Goal: Information Seeking & Learning: Find specific fact

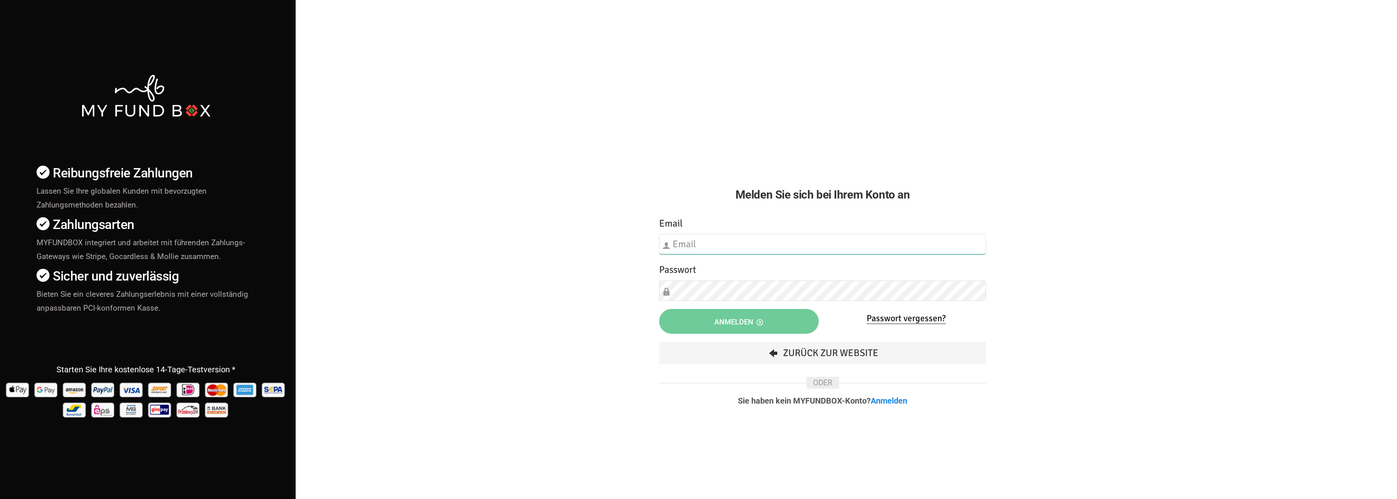
type input "[EMAIL_ADDRESS][DOMAIN_NAME]"
click at [778, 316] on button "Anmelden" at bounding box center [739, 321] width 160 height 25
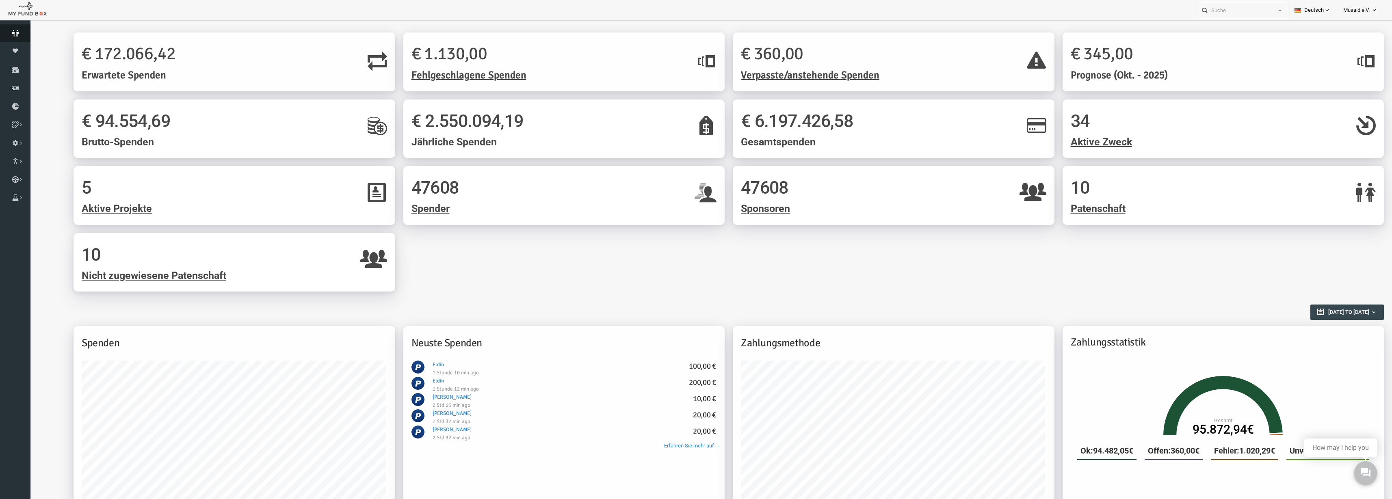
click at [11, 35] on icon at bounding box center [15, 33] width 30 height 6
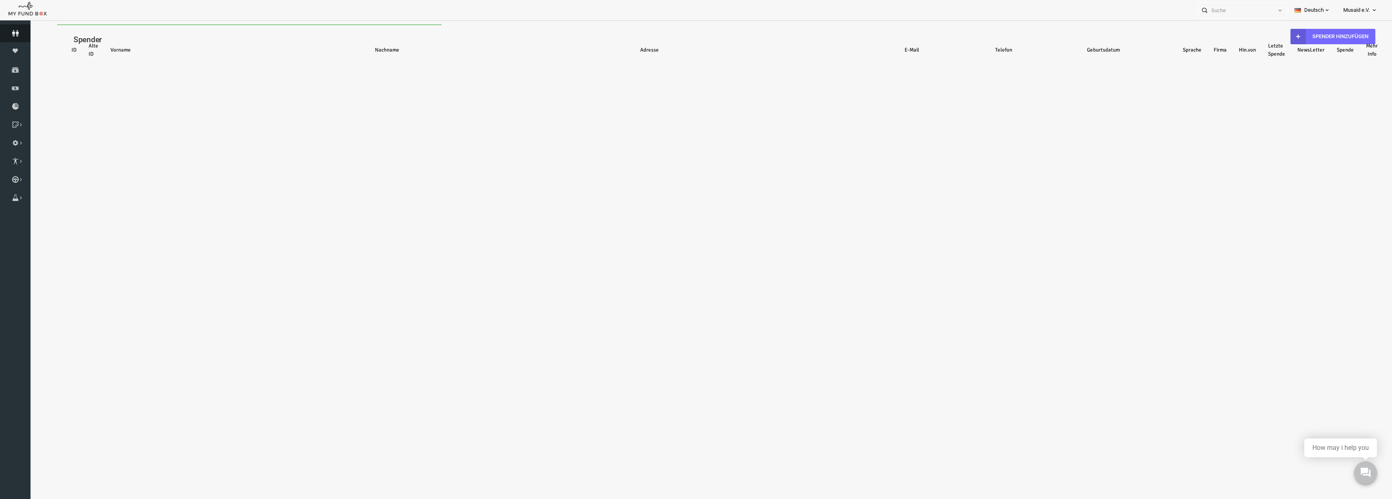
select select "100"
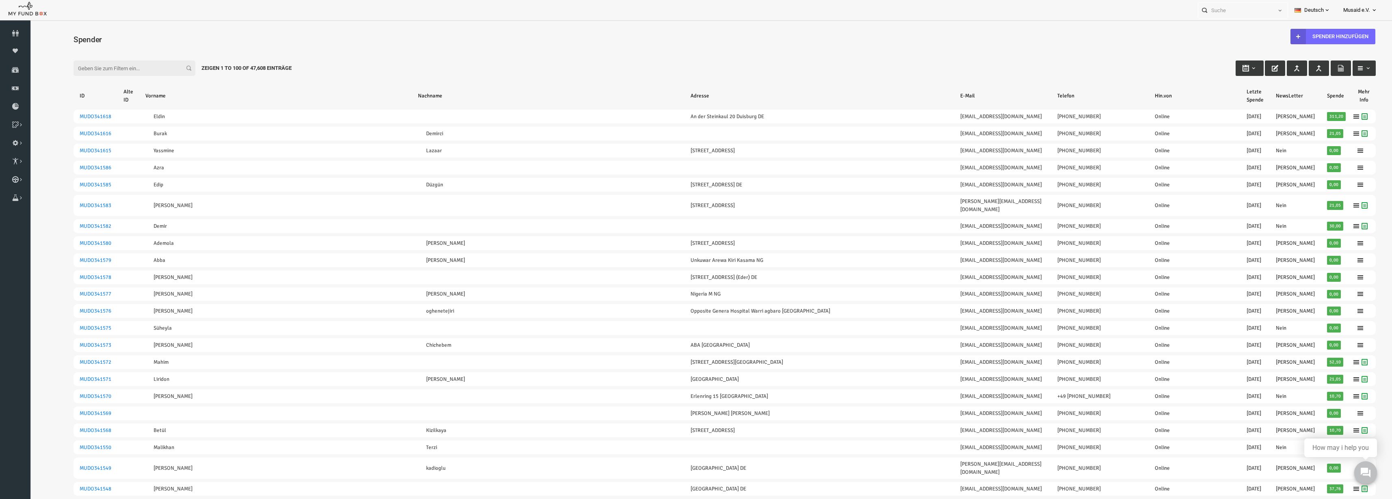
click at [100, 71] on input "Filter:" at bounding box center [107, 68] width 122 height 15
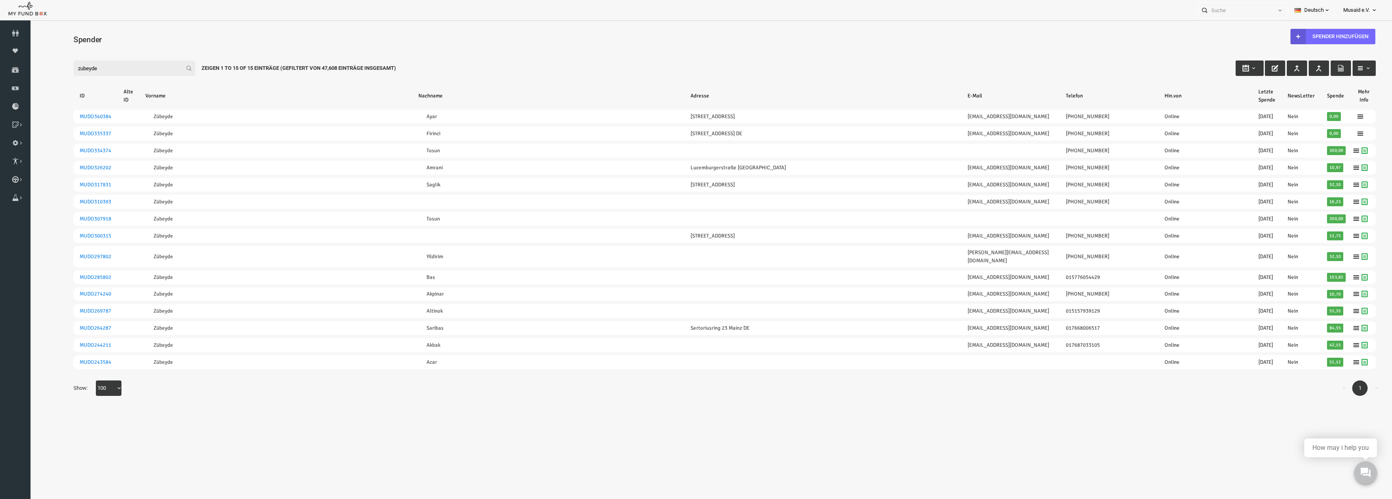
click at [95, 61] on input "zubeyde" at bounding box center [107, 68] width 122 height 15
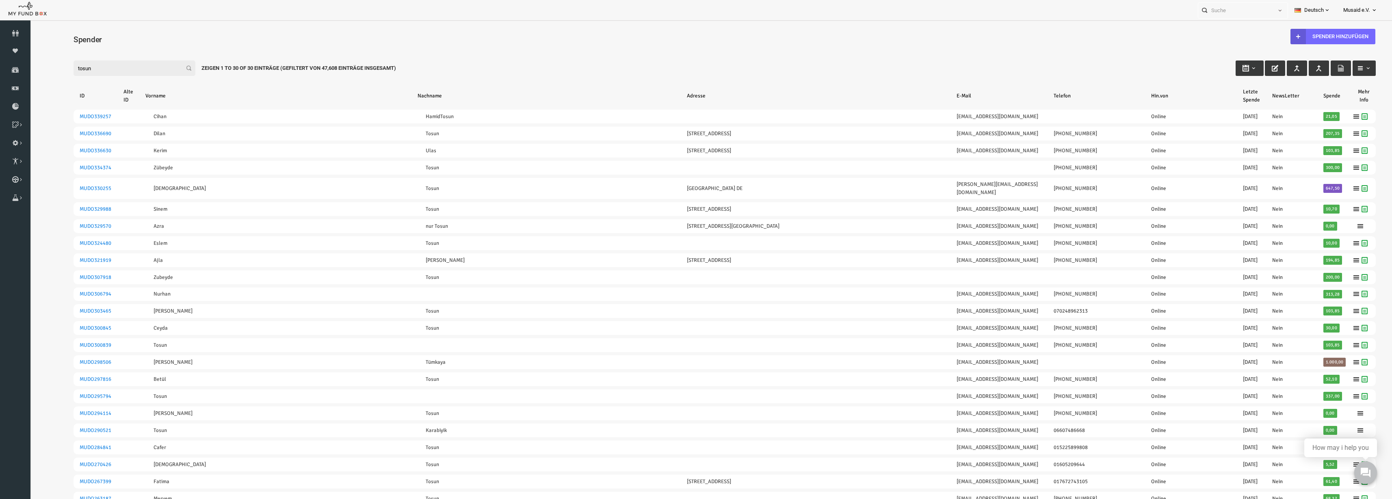
click at [67, 67] on input "tosun" at bounding box center [107, 68] width 122 height 15
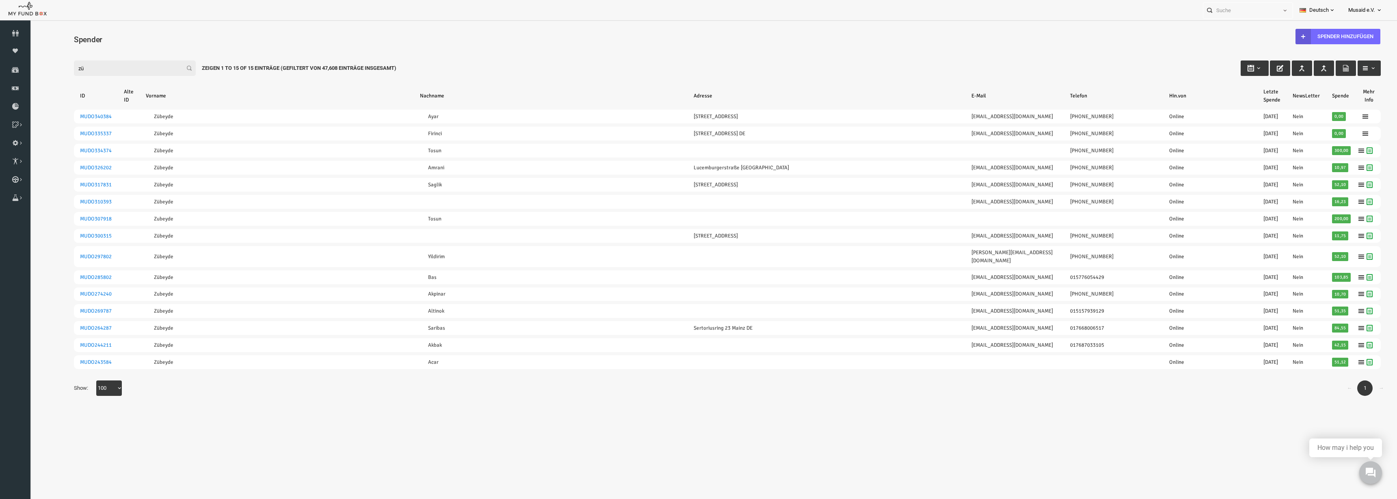
type input "z"
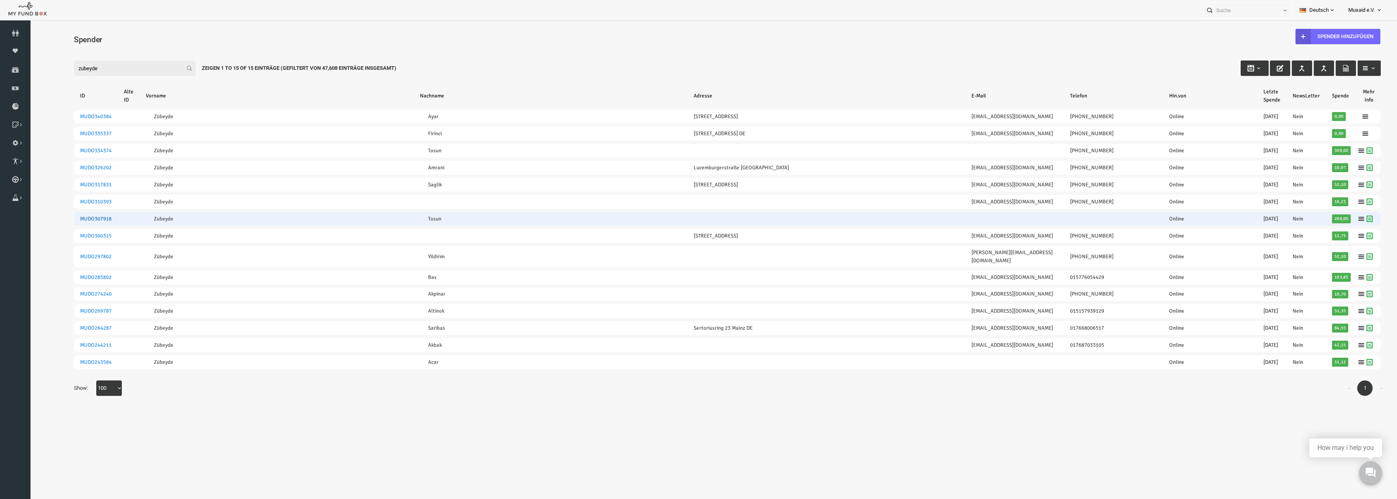
type input "zubeyde"
click at [77, 219] on link "MUDO307918" at bounding box center [68, 219] width 32 height 6
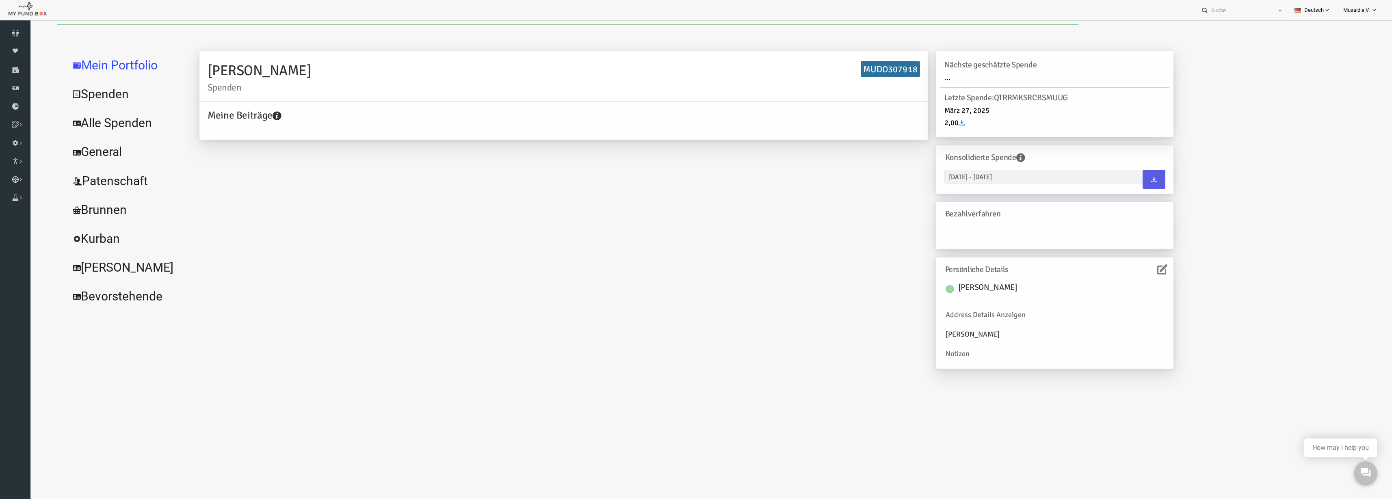
click at [120, 123] on link "Alle Spenden" at bounding box center [99, 122] width 122 height 29
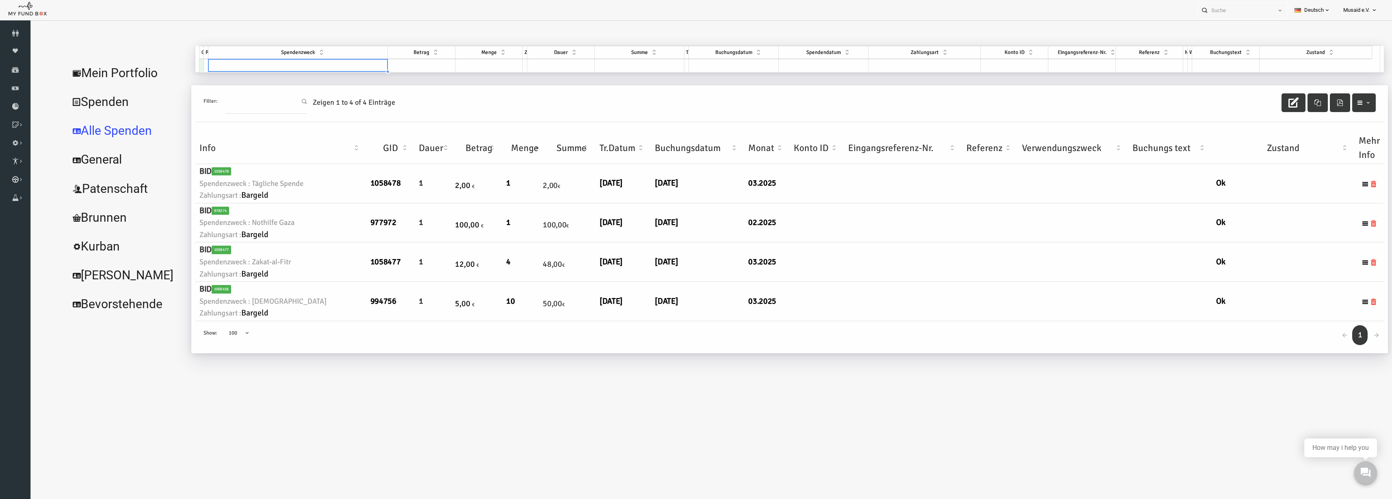
click at [287, 64] on td at bounding box center [270, 65] width 179 height 13
type input "[GEOGRAPHIC_DATA]"
click at [259, 84] on input "[GEOGRAPHIC_DATA]" at bounding box center [275, 88] width 150 height 15
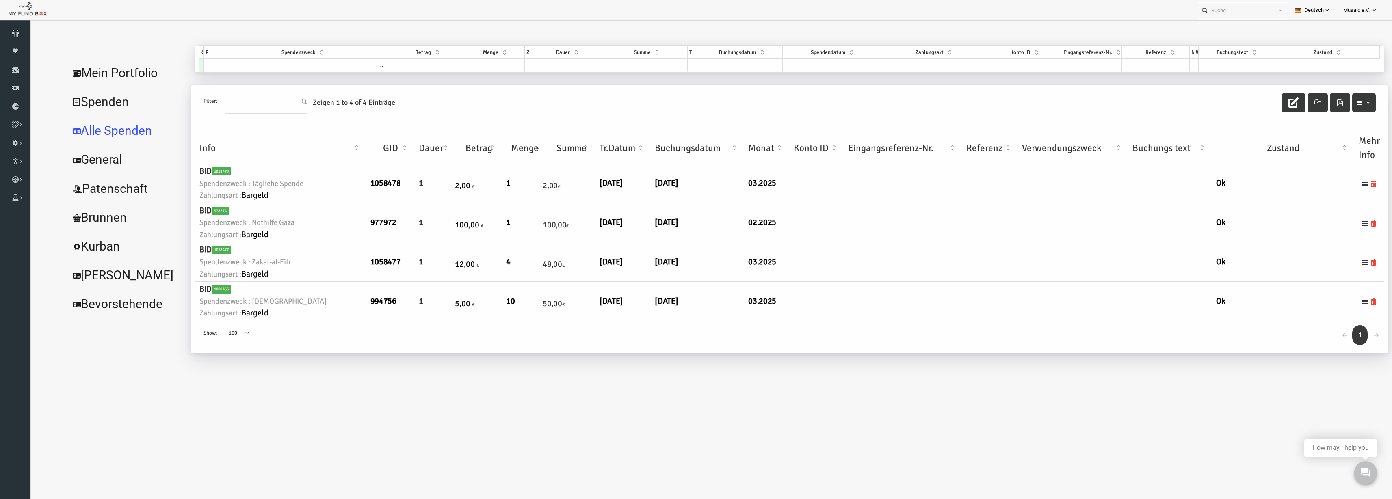
click at [493, 91] on div "Filter: Zeigen 1 to 4 of 4 Einträge" at bounding box center [762, 103] width 1188 height 37
click at [304, 73] on span at bounding box center [269, 66] width 176 height 15
type input "noth"
click at [391, 69] on td at bounding box center [396, 65] width 68 height 13
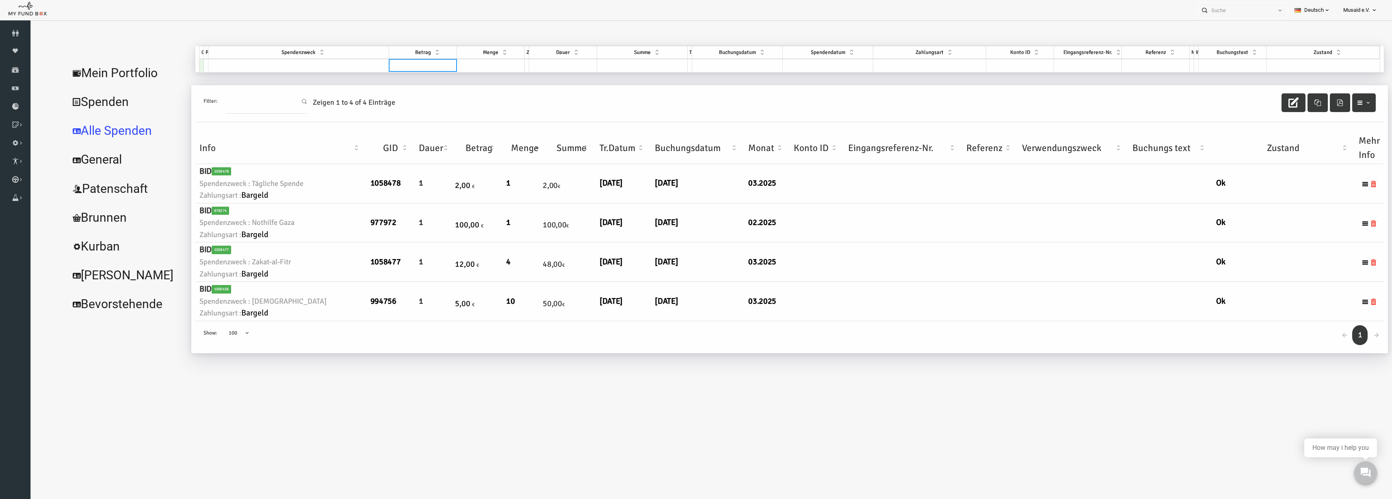
click at [311, 70] on td at bounding box center [271, 65] width 181 height 13
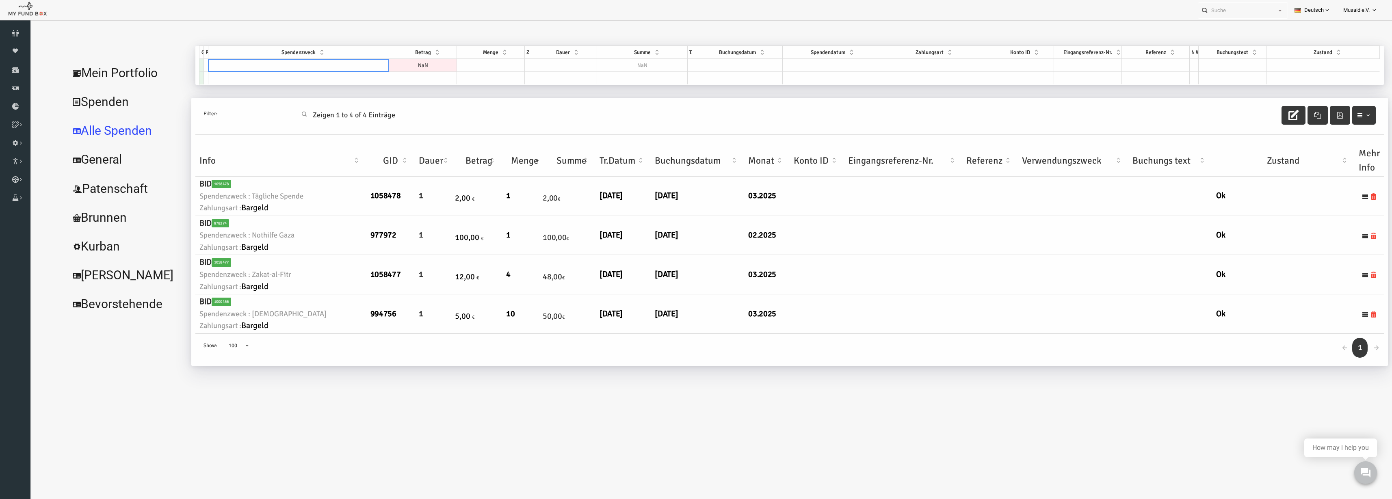
drag, startPoint x: 439, startPoint y: 109, endPoint x: 407, endPoint y: 99, distance: 33.5
click at [439, 109] on div "Filter: Zeigen 1 to 4 of 4 Einträge" at bounding box center [762, 116] width 1188 height 37
click at [316, 67] on td at bounding box center [271, 65] width 181 height 13
type input "noth"
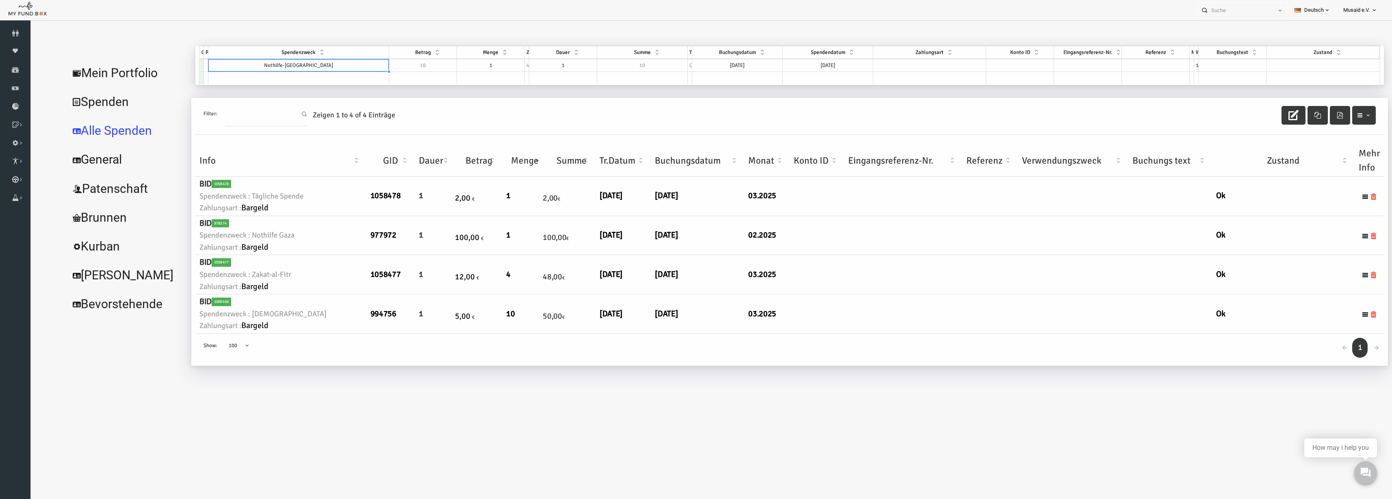
click at [463, 59] on div "GID Partner Spendenzweck Betrag Menge Zyklus Dauer Summe Typ Buchungsdatum Spen…" at bounding box center [762, 53] width 1180 height 15
click at [473, 65] on td "1" at bounding box center [464, 65] width 68 height 13
click at [476, 69] on td "1" at bounding box center [464, 65] width 68 height 13
drag, startPoint x: 427, startPoint y: 66, endPoint x: 412, endPoint y: 67, distance: 15.0
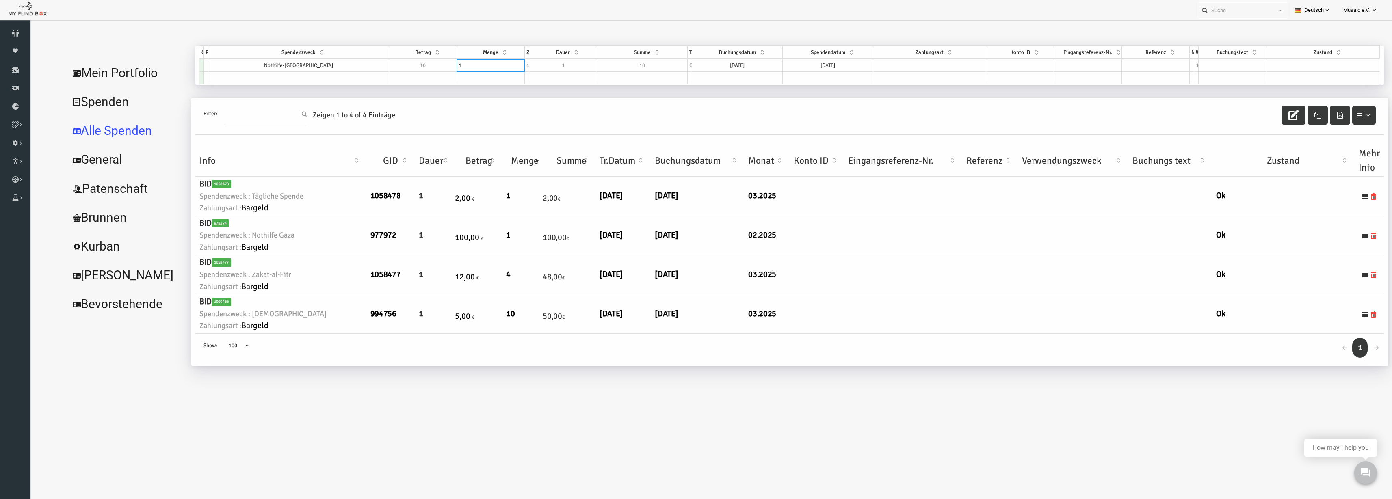
click at [412, 67] on div "GID Partner Spendenzweck Betrag Menge Zyklus Dauer Summe Typ Buchungsdatum Spen…" at bounding box center [762, 65] width 1180 height 39
type textarea "5"
click at [727, 64] on td "[DATE]" at bounding box center [706, 65] width 90 height 13
click at [813, 63] on td "[DATE]" at bounding box center [800, 65] width 91 height 13
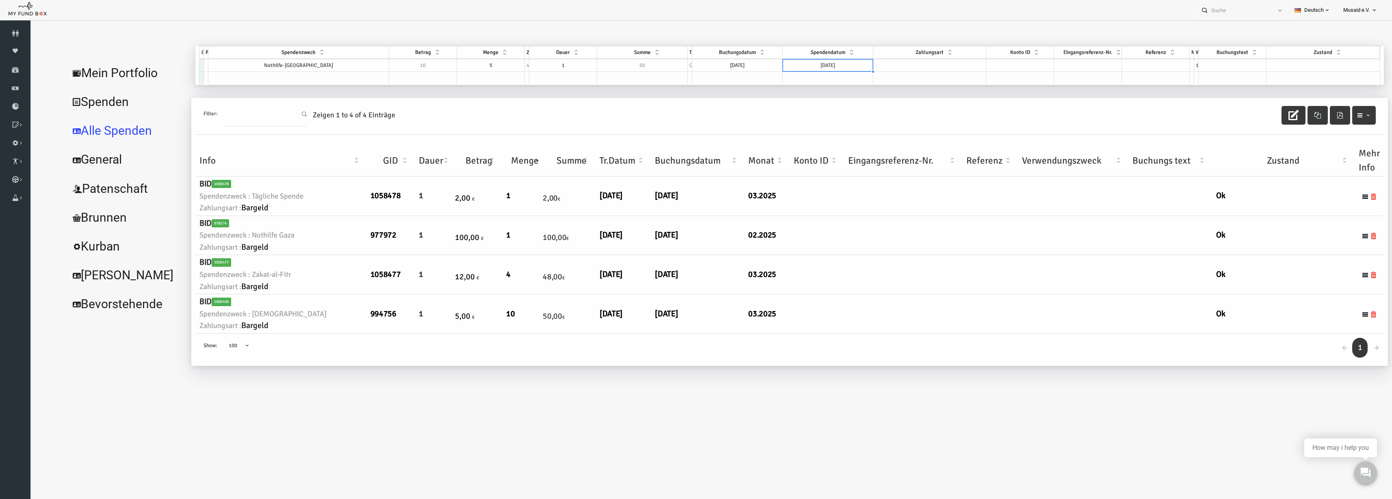
type textarea "[DATE]"
click at [813, 63] on td "[DATE]" at bounding box center [800, 65] width 91 height 13
click at [905, 70] on td at bounding box center [902, 65] width 113 height 13
click at [1286, 65] on td at bounding box center [1295, 65] width 113 height 13
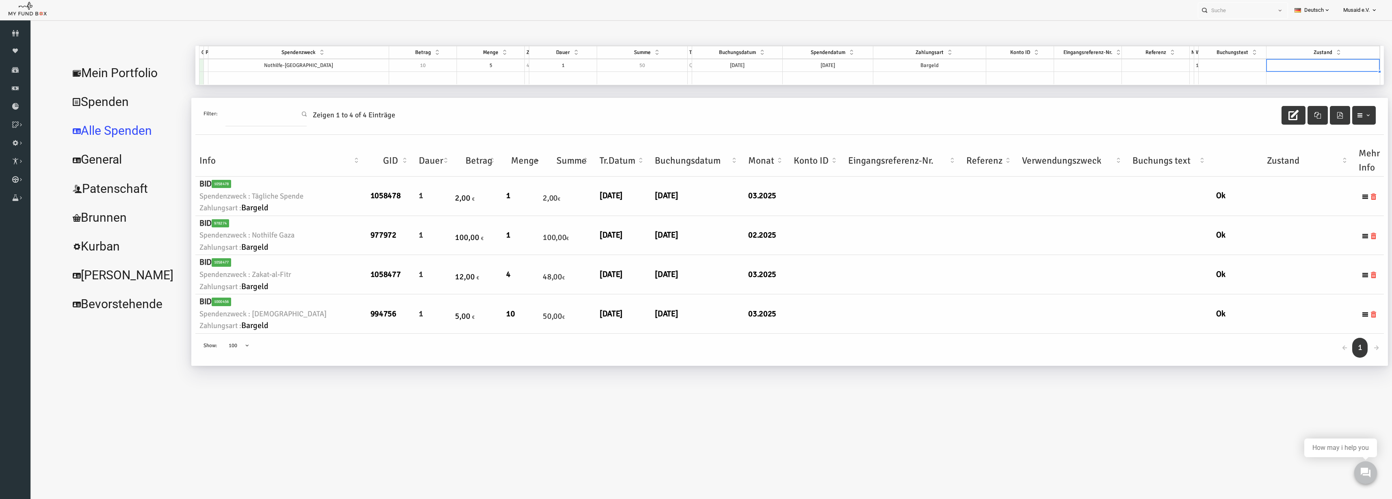
click at [1286, 65] on td at bounding box center [1295, 65] width 113 height 13
select select "100"
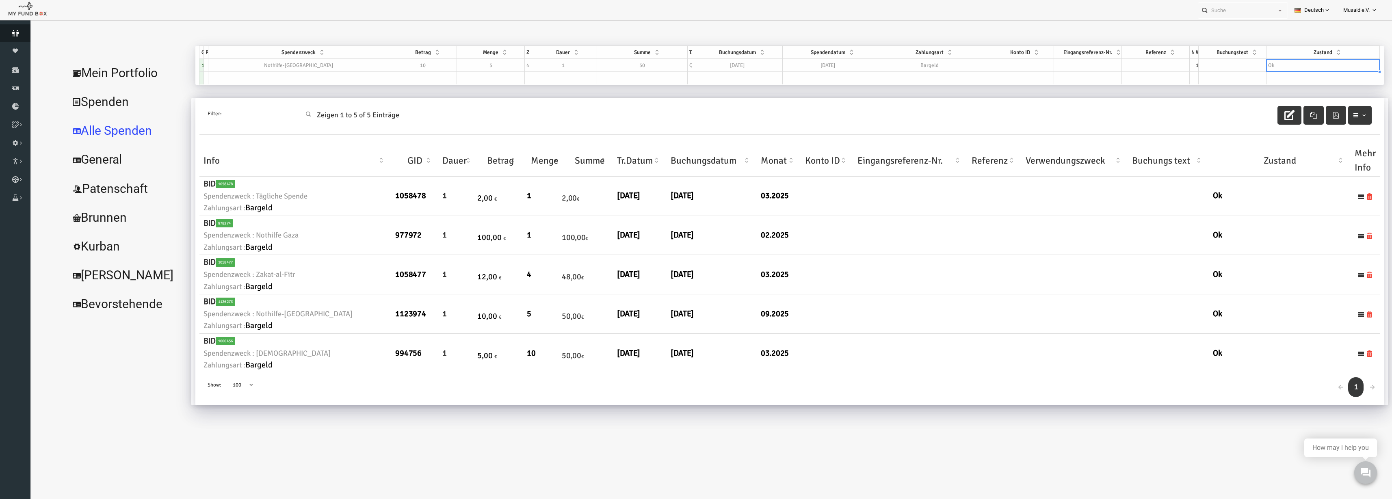
click at [24, 38] on link "Spender" at bounding box center [15, 33] width 30 height 18
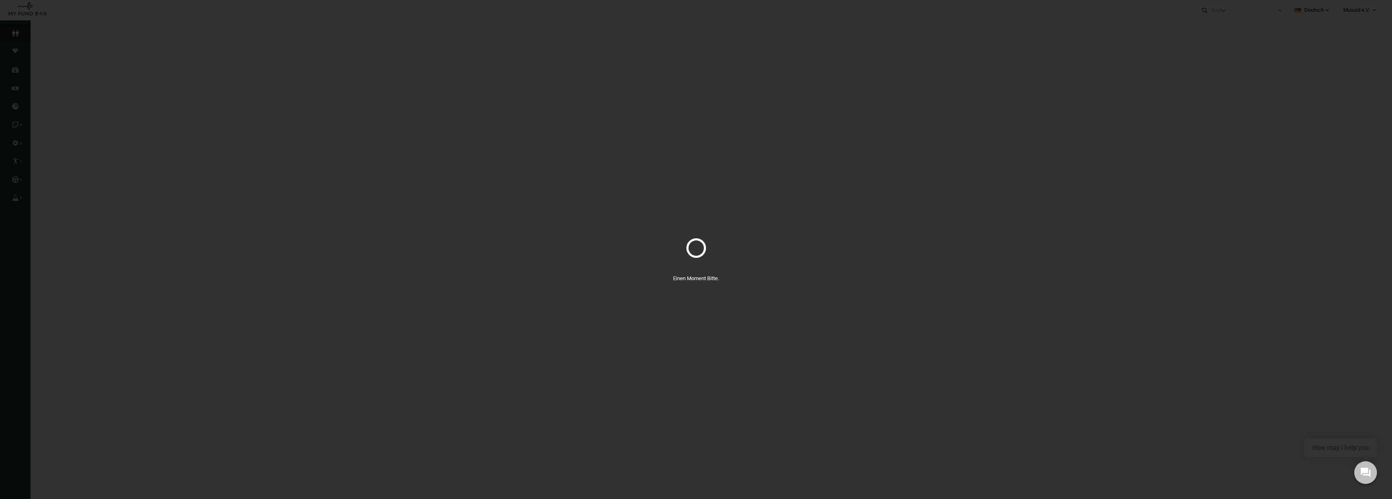
select select "100"
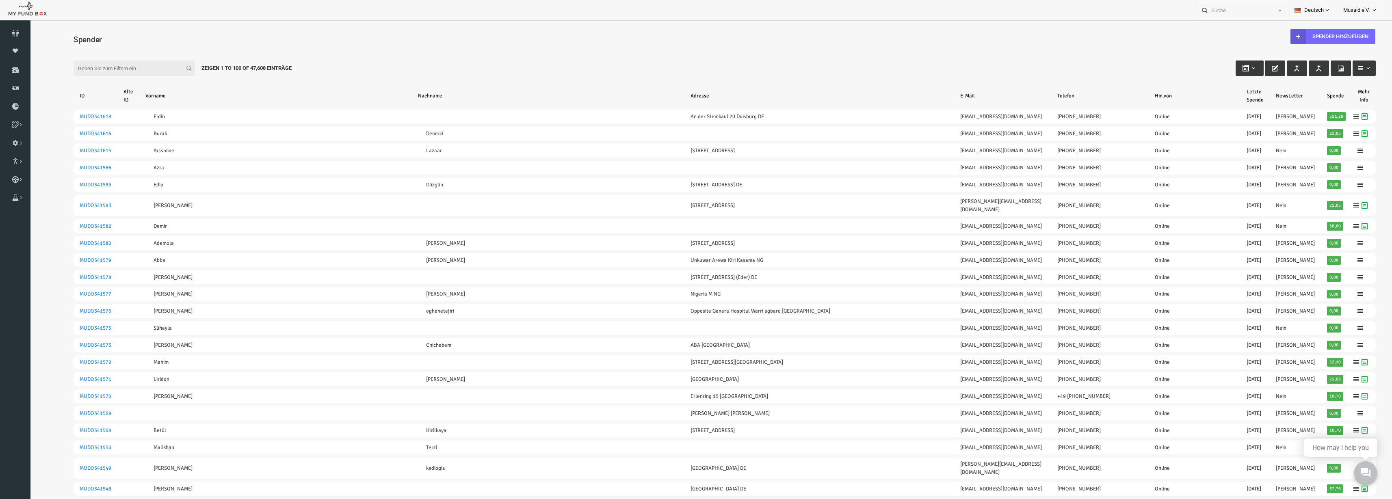
drag, startPoint x: 125, startPoint y: 69, endPoint x: 303, endPoint y: 39, distance: 180.4
click at [126, 69] on input "Filter:" at bounding box center [107, 68] width 122 height 15
click at [1263, 37] on b at bounding box center [1270, 36] width 15 height 15
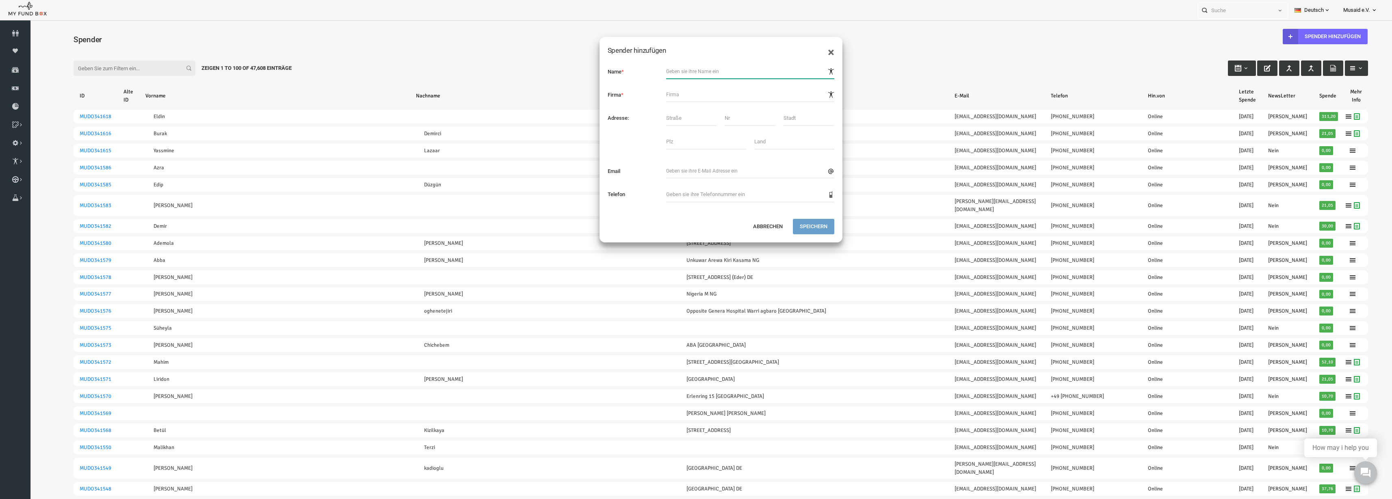
click at [680, 67] on input "text" at bounding box center [723, 71] width 168 height 15
type input "[PERSON_NAME]"
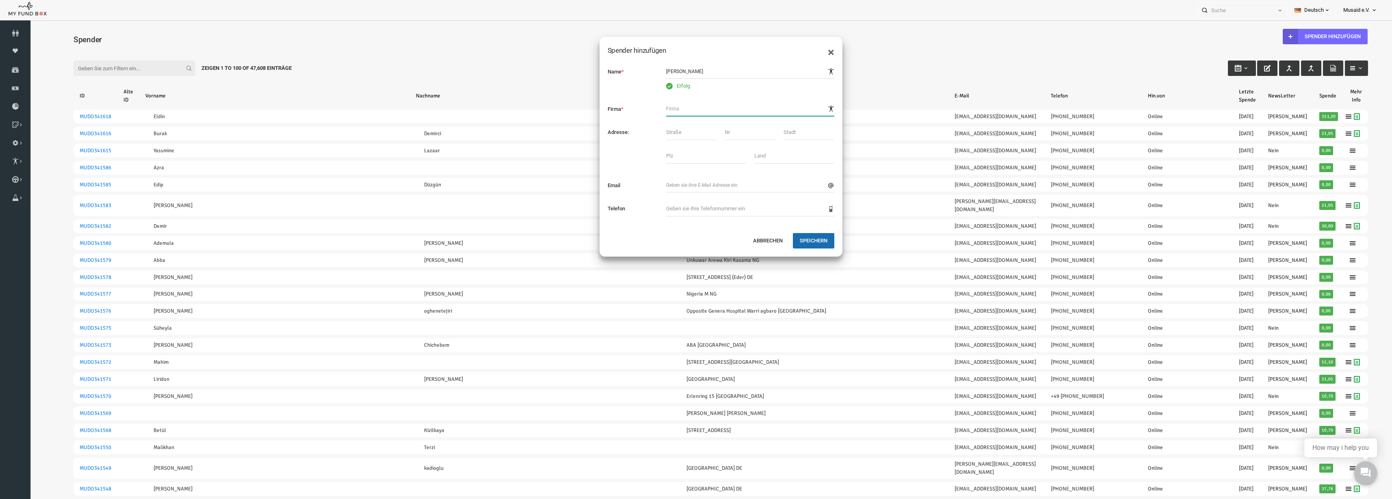
click at [674, 95] on div "Name * Erfolg Firma * Adresse: Email" at bounding box center [693, 144] width 243 height 177
click at [661, 129] on input "text" at bounding box center [664, 132] width 50 height 15
click at [799, 246] on button "Speichern" at bounding box center [785, 240] width 41 height 15
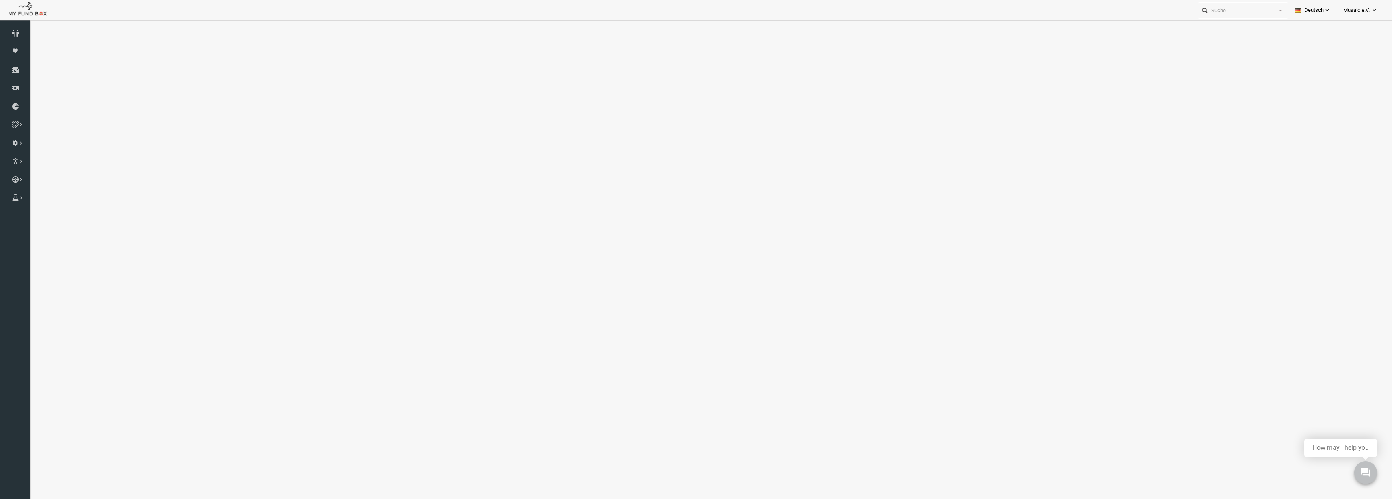
select select "100"
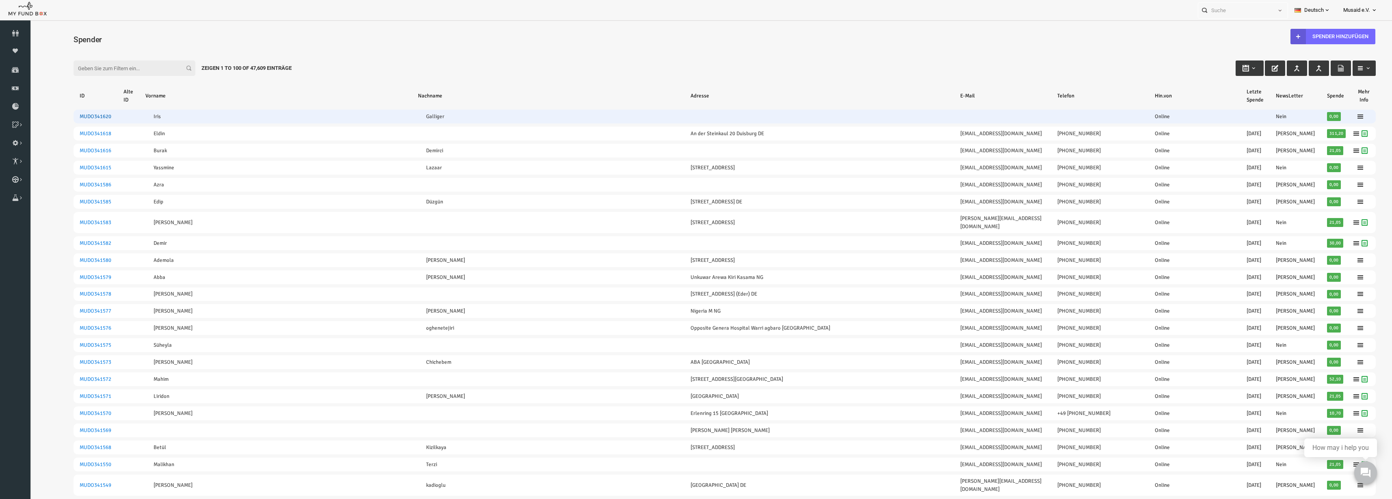
click at [67, 117] on link "MUDO341620" at bounding box center [68, 116] width 32 height 6
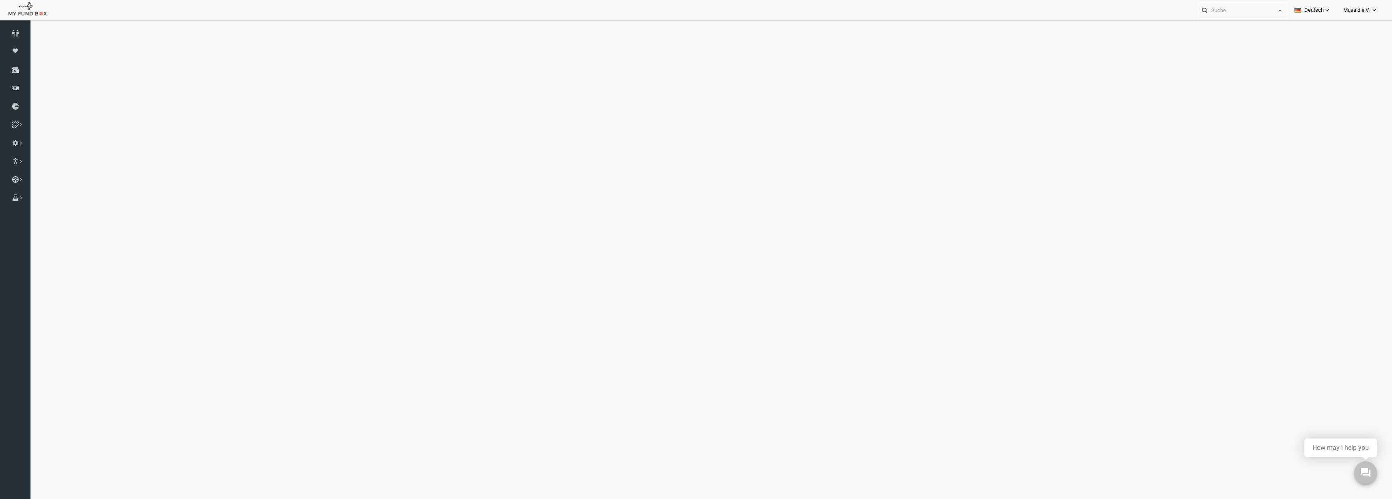
select select "100"
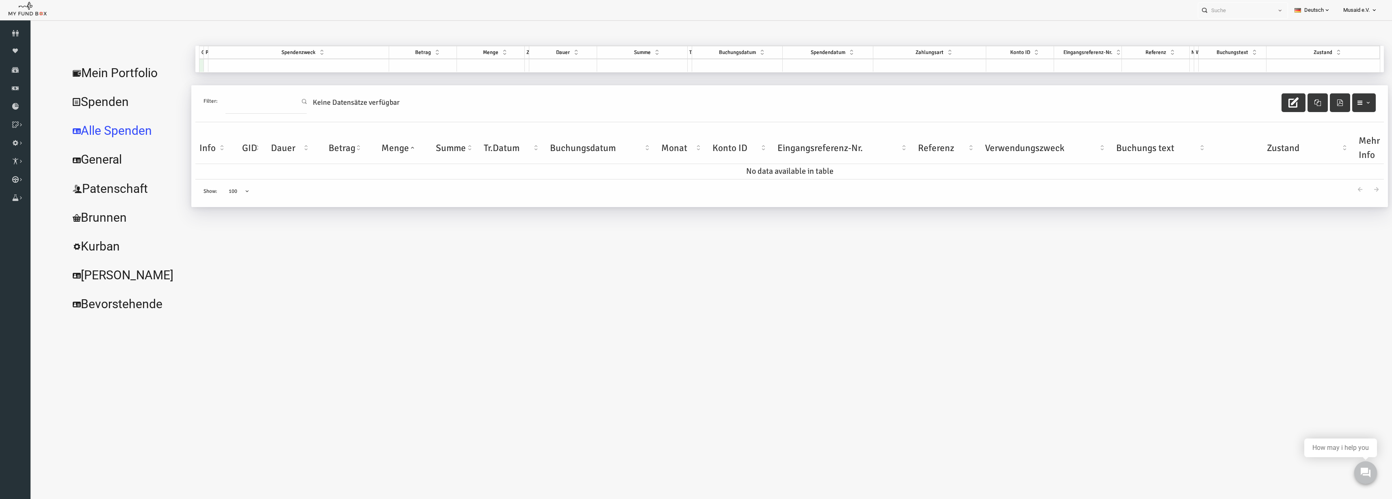
click at [285, 68] on td at bounding box center [271, 65] width 181 height 13
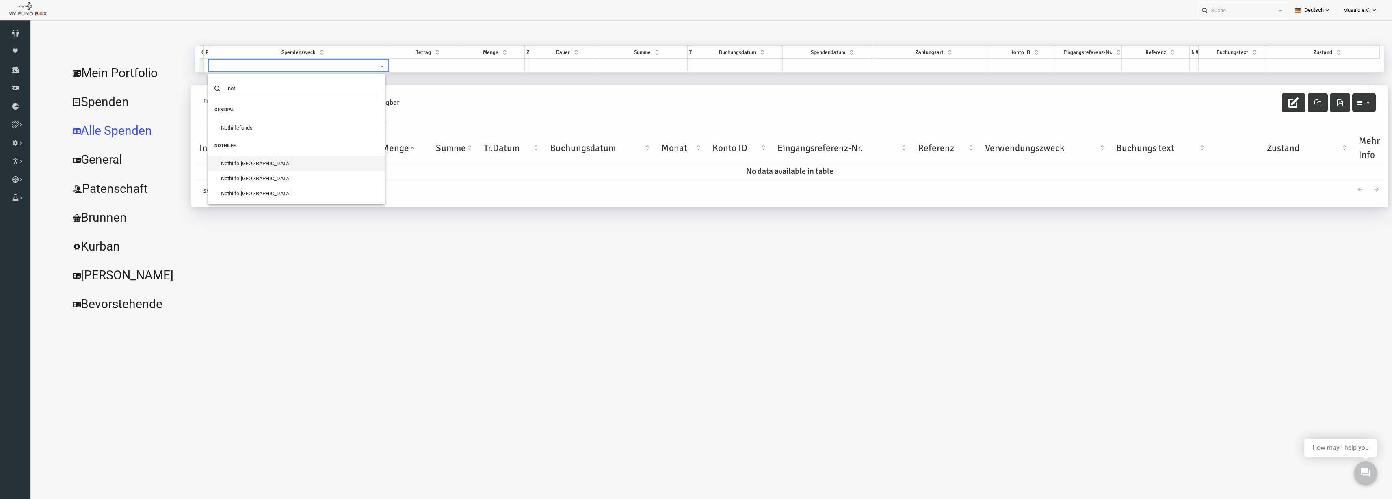
type input "not"
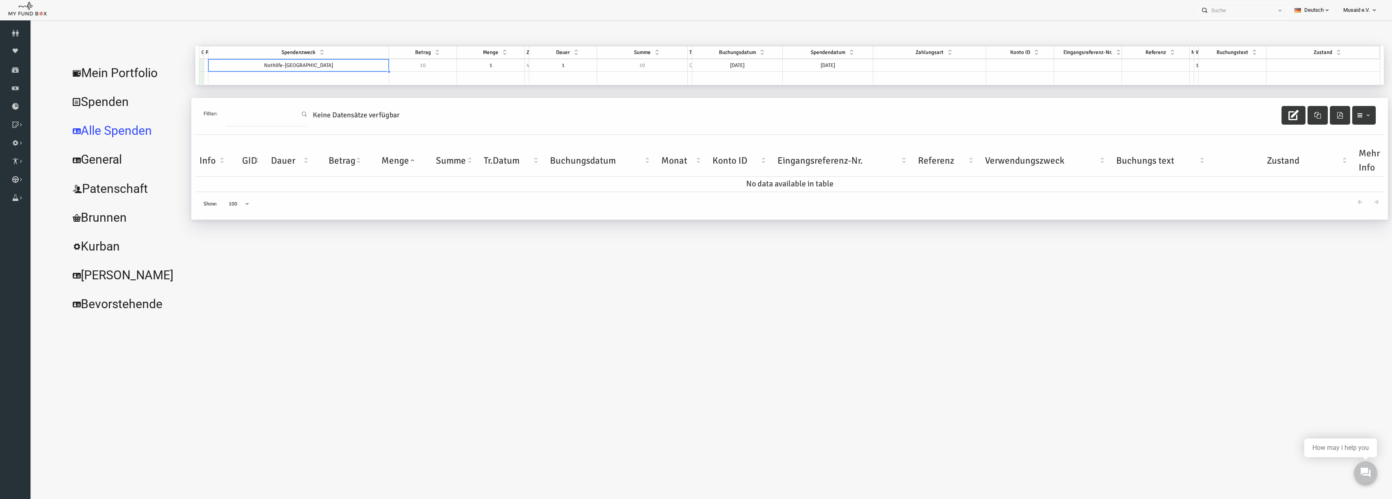
click at [475, 68] on td "1" at bounding box center [464, 65] width 68 height 13
drag, startPoint x: 465, startPoint y: 71, endPoint x: 389, endPoint y: 65, distance: 77.0
click at [389, 65] on div "GID Partner Spendenzweck Betrag Menge Zyklus Dauer Summe Typ Buchungsdatum Spen…" at bounding box center [762, 65] width 1180 height 39
type textarea "6"
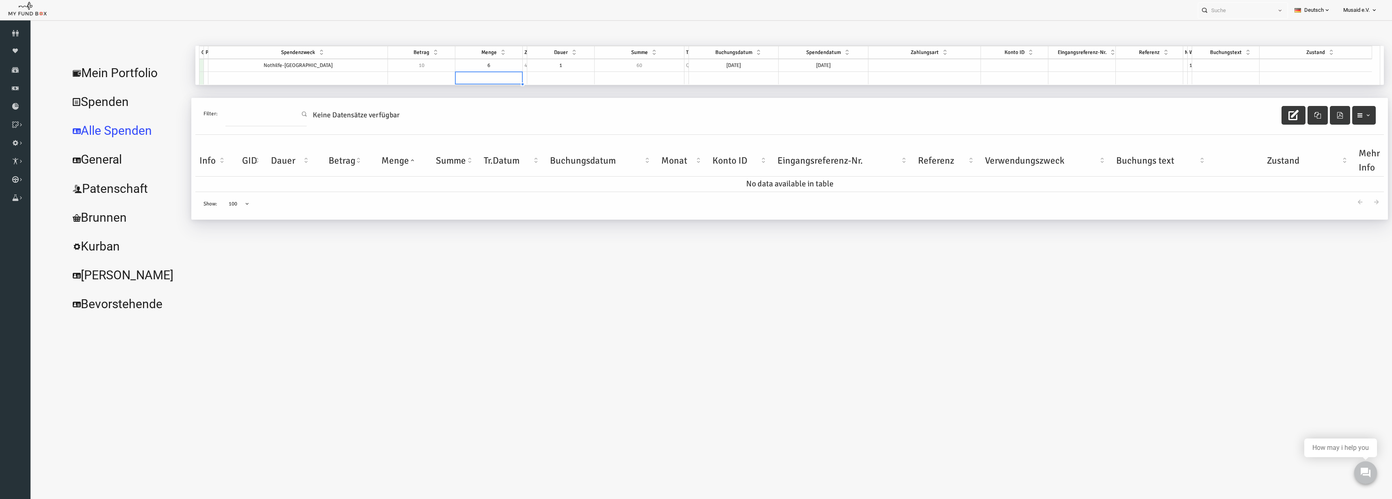
click at [732, 63] on td "[DATE]" at bounding box center [706, 65] width 90 height 13
click at [789, 66] on td "[DATE]" at bounding box center [800, 65] width 91 height 13
type textarea "[DATE]"
click at [789, 66] on td "[DATE]" at bounding box center [800, 65] width 91 height 13
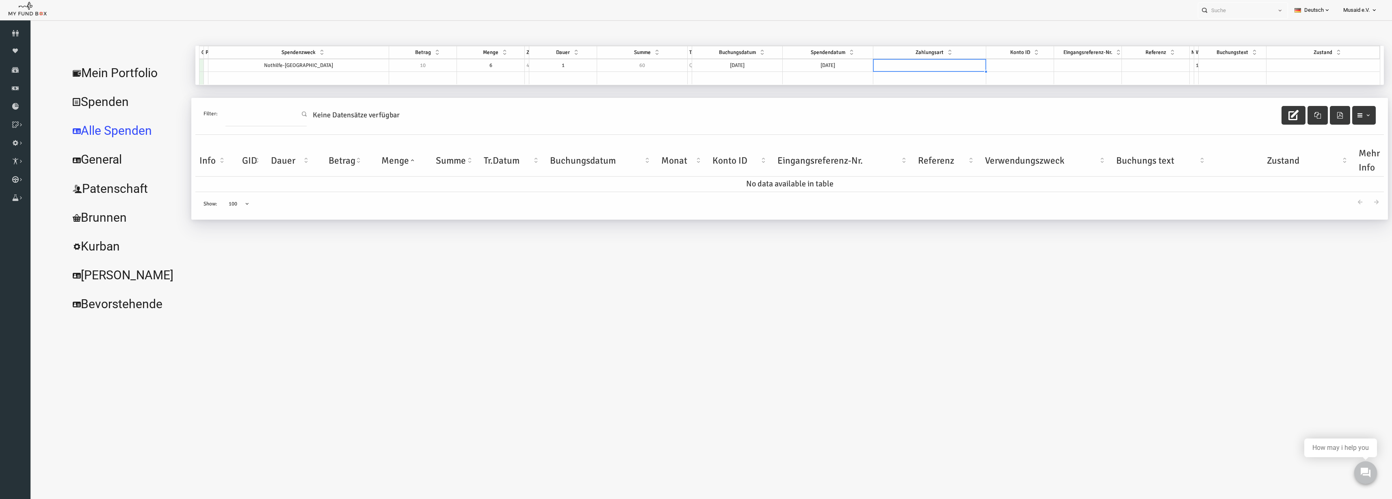
click at [942, 65] on td at bounding box center [902, 65] width 113 height 13
click at [1284, 67] on td at bounding box center [1295, 65] width 113 height 13
select select "100"
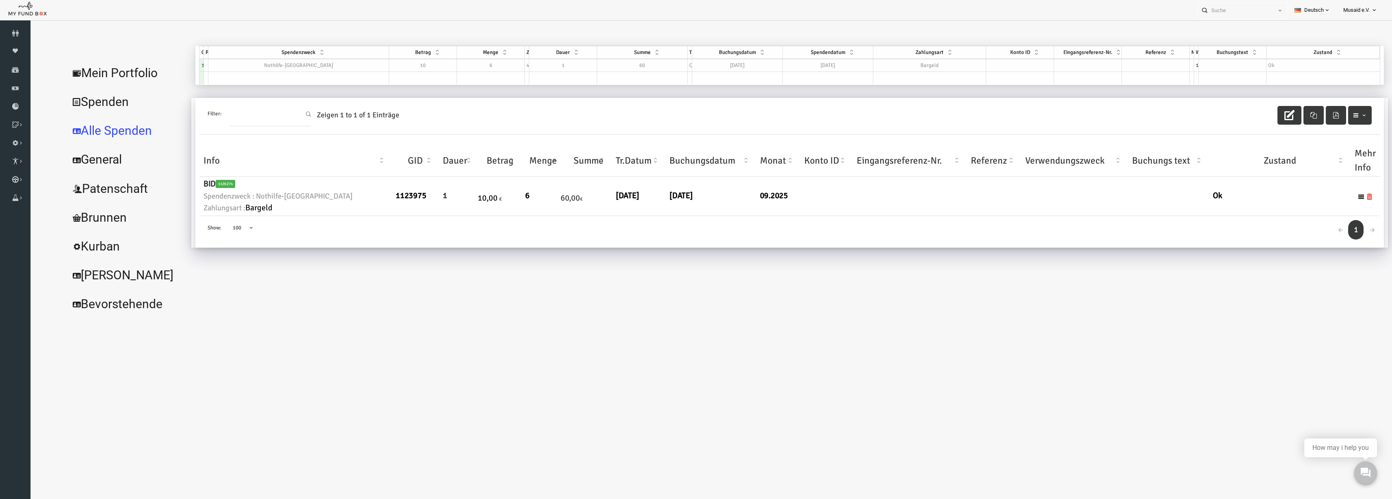
click at [887, 303] on div "[PERSON_NAME] Spenden MUDO341620 Meine Beiträge Holen Sie sich kostenloses Kont…" at bounding box center [758, 182] width 1196 height 272
click at [0, 0] on link "Kurban Liste" at bounding box center [0, 0] width 0 height 0
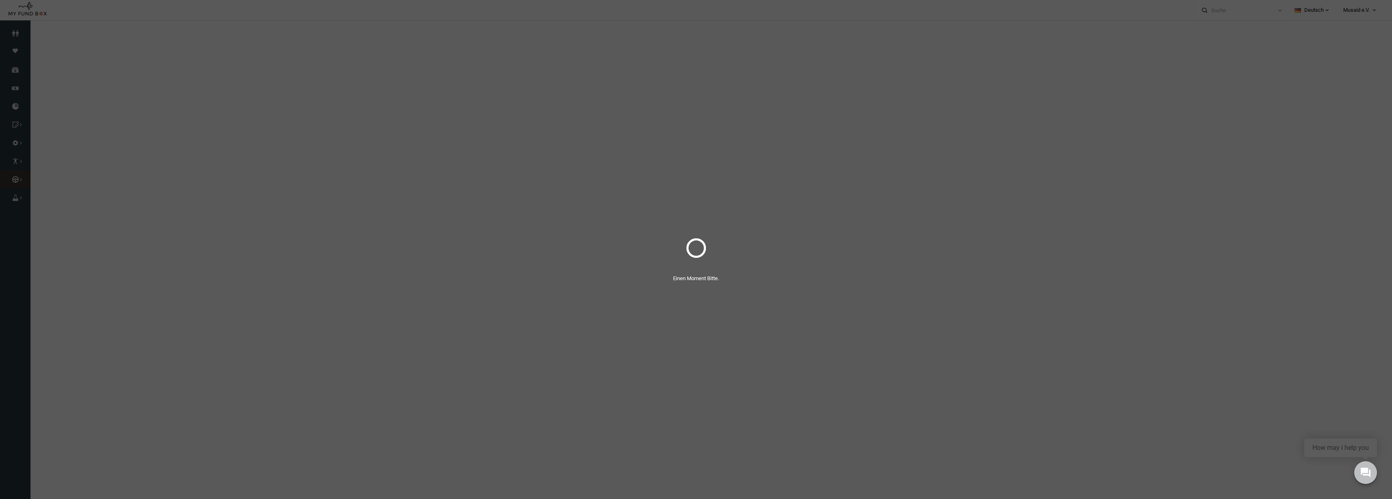
select select "100"
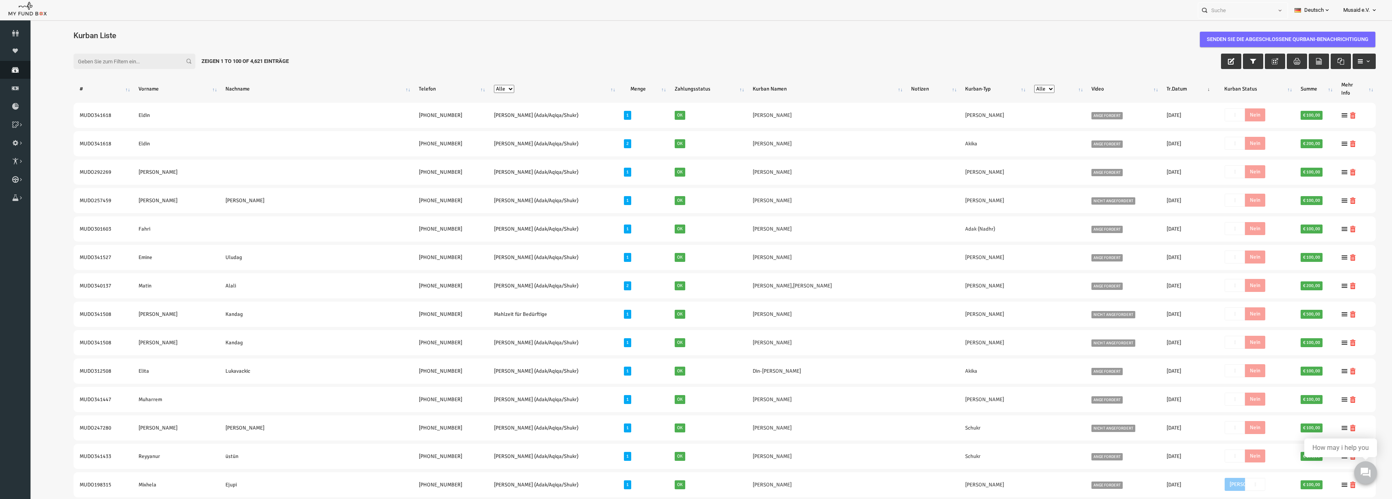
click at [8, 69] on icon at bounding box center [15, 70] width 30 height 6
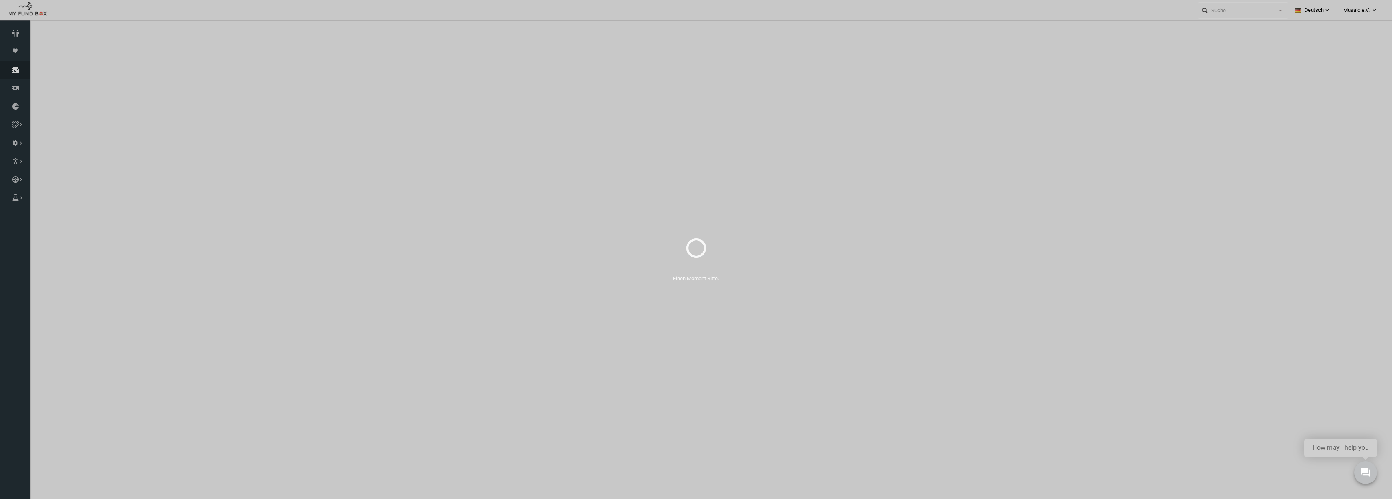
select select "100"
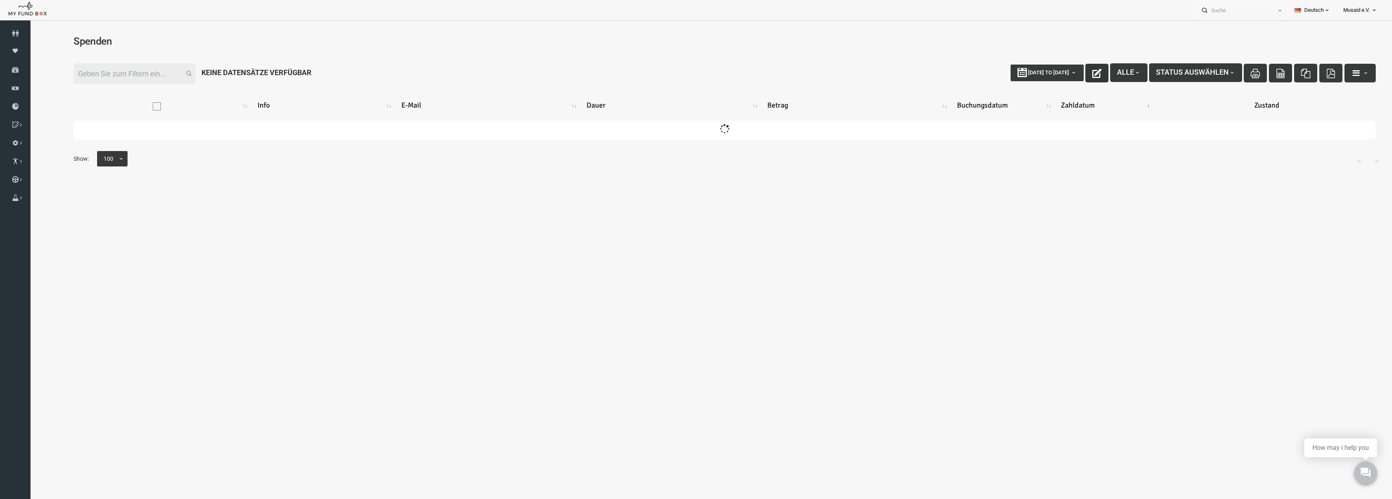
click at [1065, 76] on icon "button" at bounding box center [1069, 73] width 9 height 9
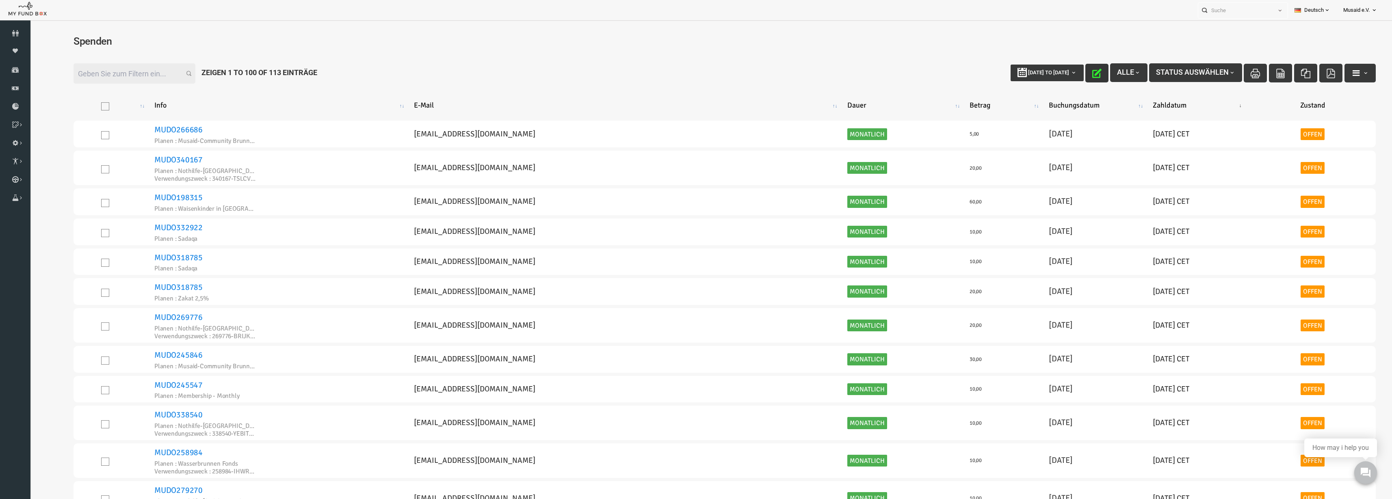
click at [1065, 70] on icon "button" at bounding box center [1069, 73] width 9 height 9
type input "[DATE]"
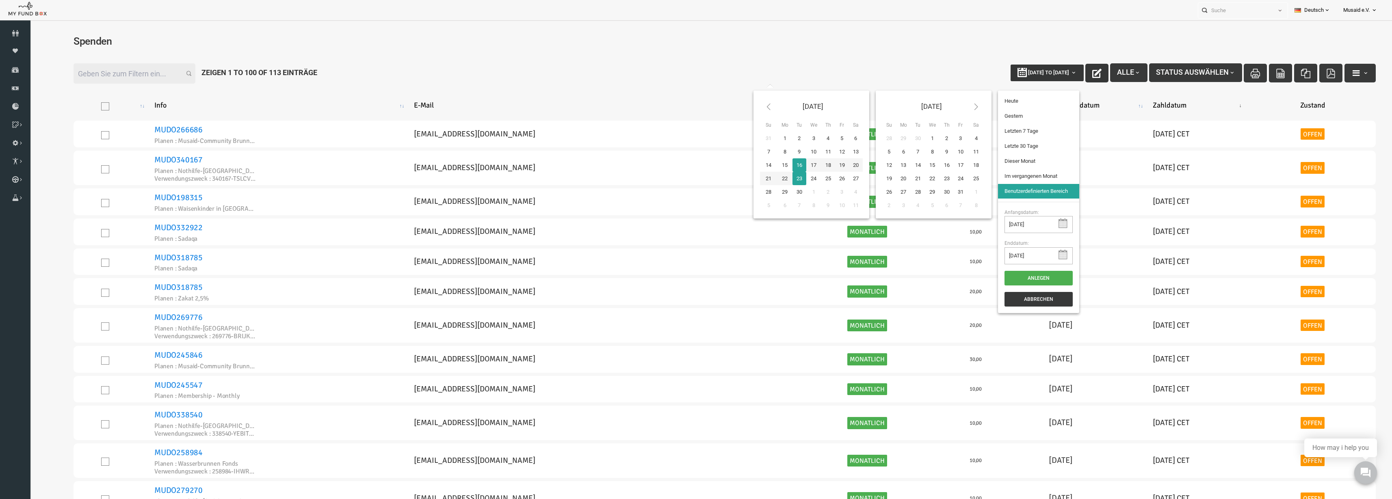
click at [1007, 73] on span "[DATE] to [DATE]" at bounding box center [1021, 72] width 41 height 6
type input "[DATE]"
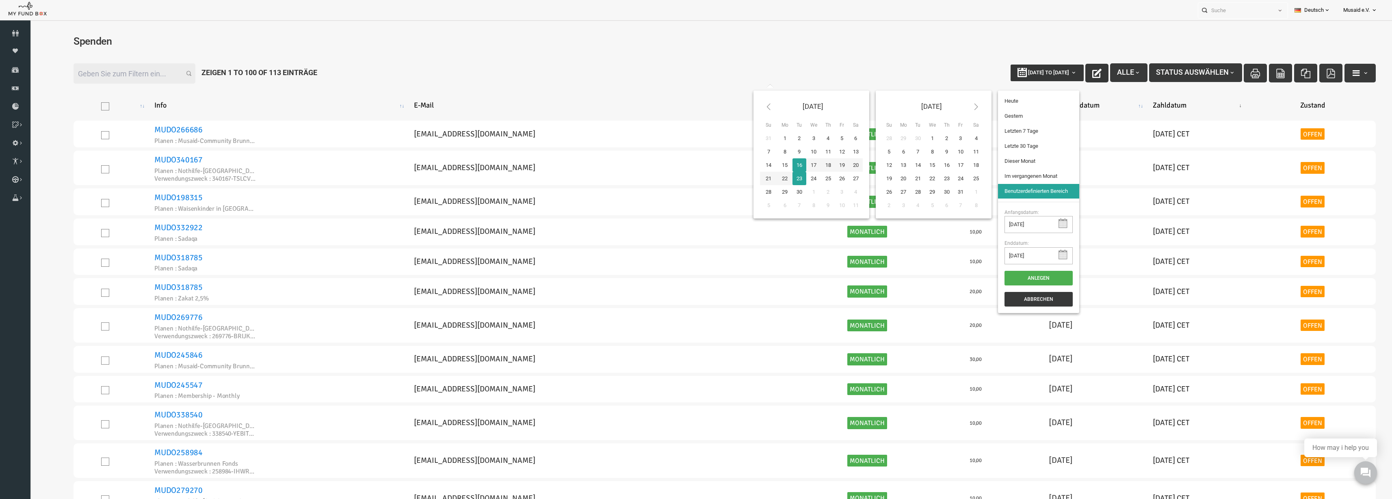
type input "[DATE]"
click at [1031, 152] on li "Letzte 30 Tage" at bounding box center [1010, 146] width 81 height 15
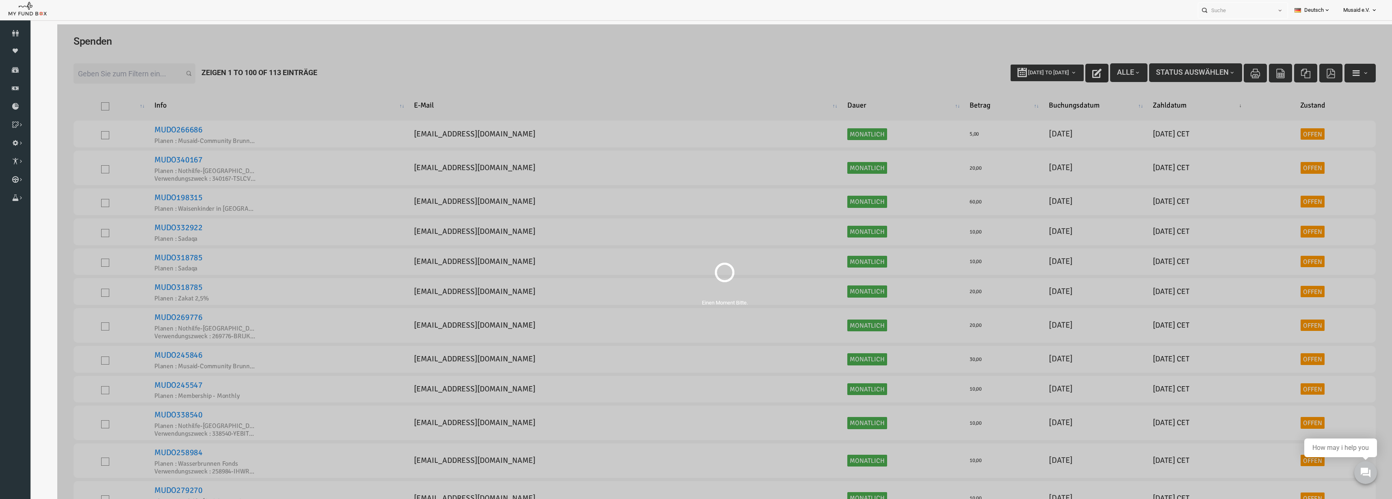
select select "100"
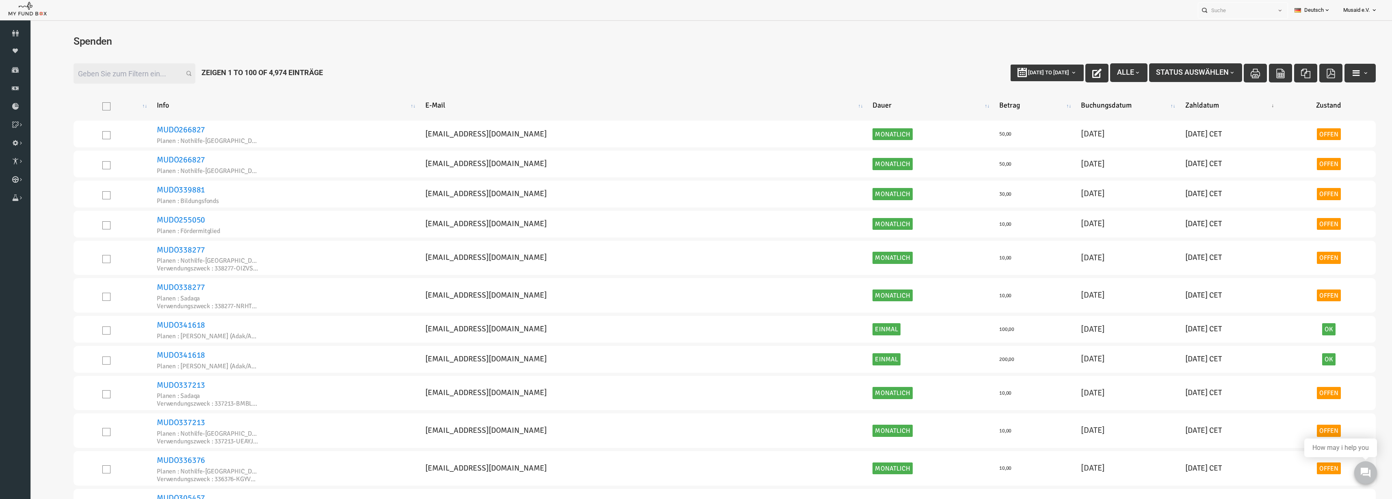
click at [114, 70] on input "Filter:" at bounding box center [107, 73] width 122 height 20
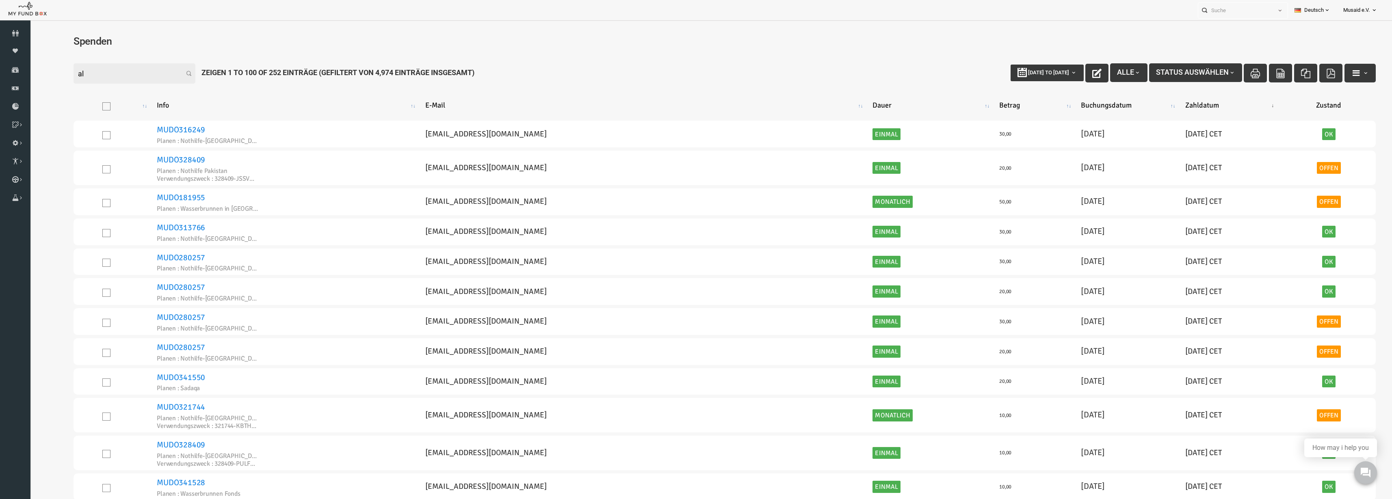
type input "a"
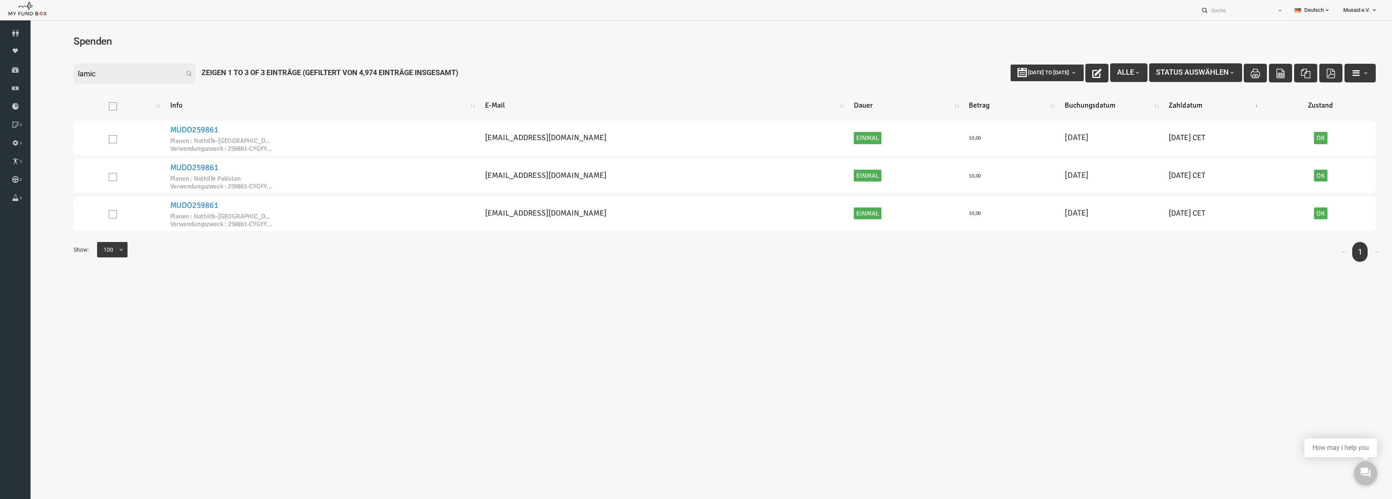
type input "lamich"
click at [81, 77] on input "lamich" at bounding box center [107, 73] width 122 height 20
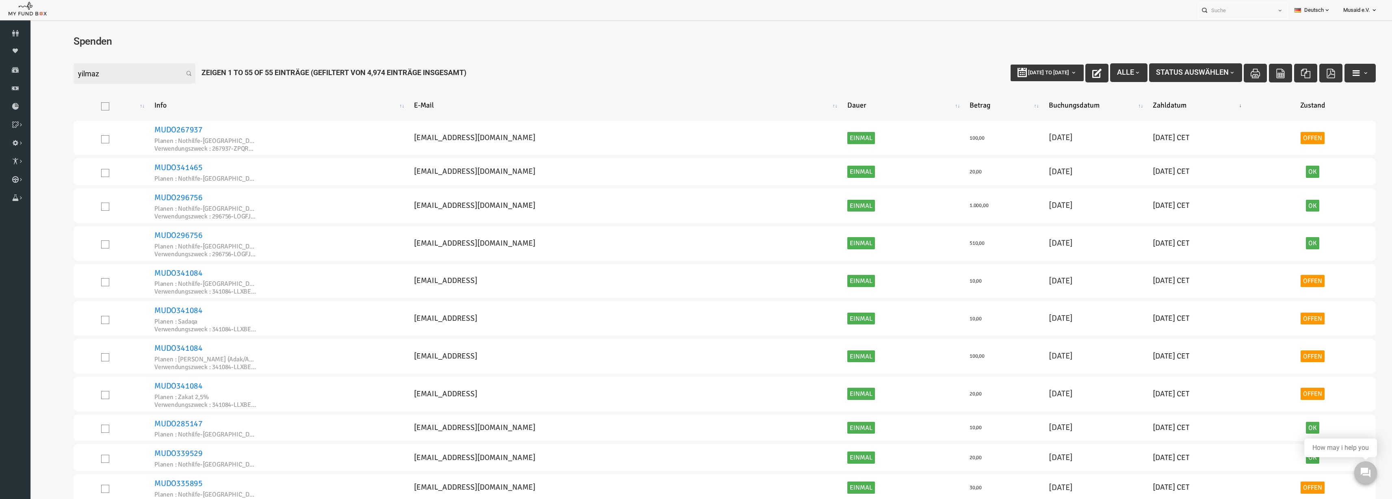
click at [103, 72] on input "yilmaz" at bounding box center [107, 73] width 122 height 20
type input "yilmaz"
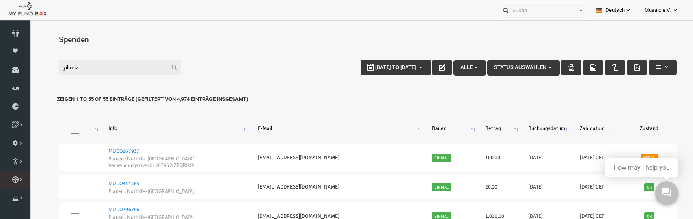
click at [0, 0] on link "Kurban Liste" at bounding box center [0, 0] width 0 height 0
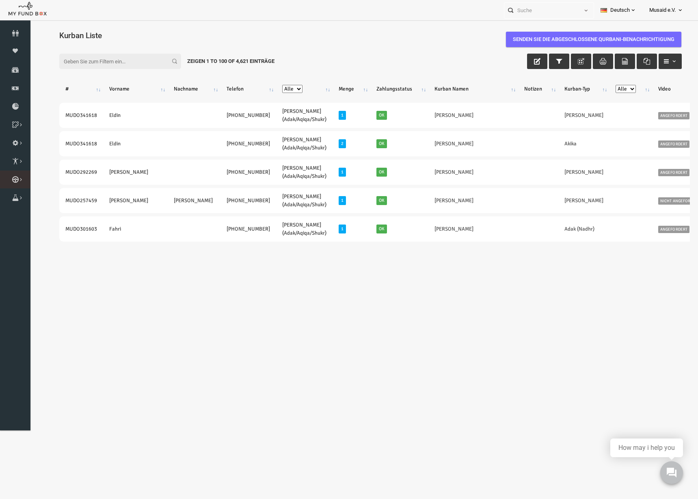
click at [0, 0] on icon at bounding box center [0, 0] width 0 height 0
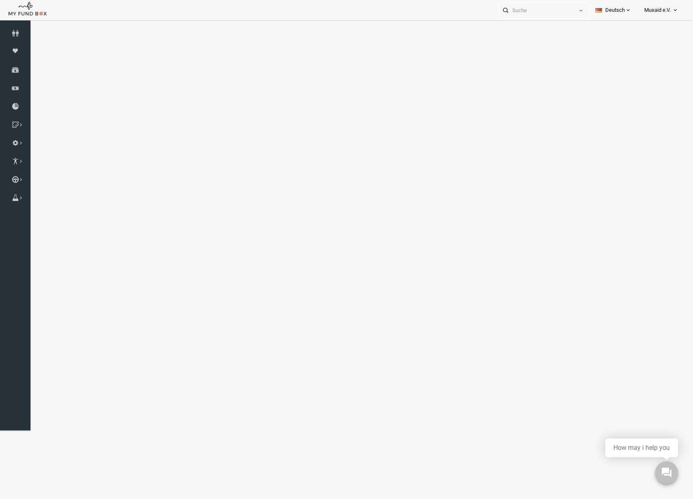
select select "100"
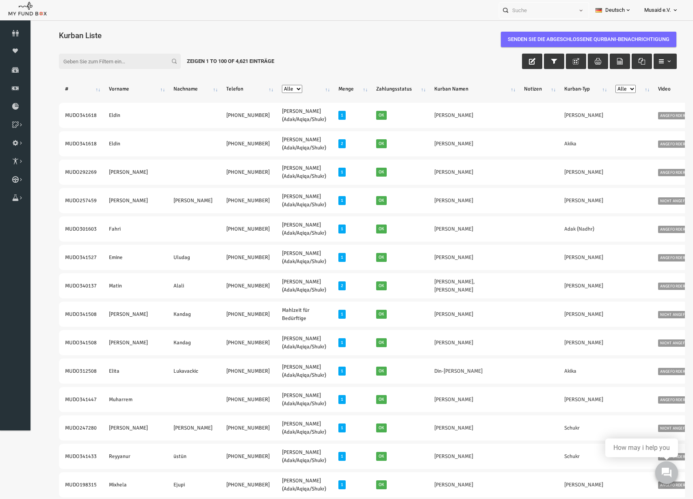
click at [130, 70] on div "Filter: Zeigen 1 to 100 of 4,621 Einträge" at bounding box center [354, 61] width 634 height 32
click at [125, 65] on input "Filter:" at bounding box center [106, 61] width 122 height 15
click at [641, 65] on button "button" at bounding box center [651, 61] width 23 height 15
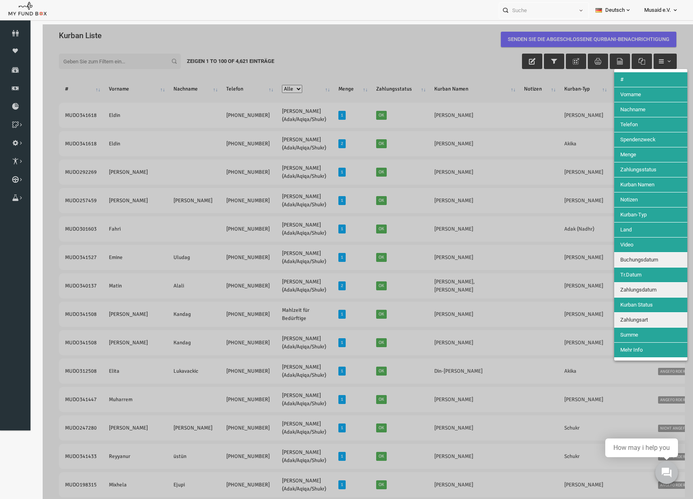
click at [458, 146] on div at bounding box center [354, 273] width 650 height 499
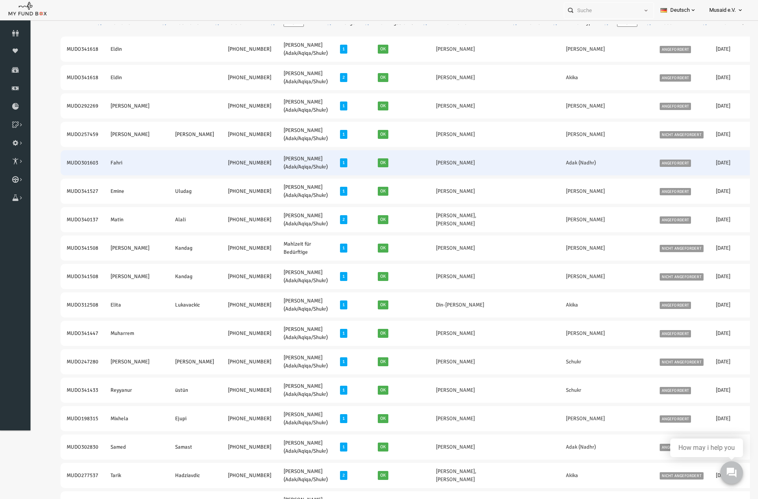
scroll to position [51, 0]
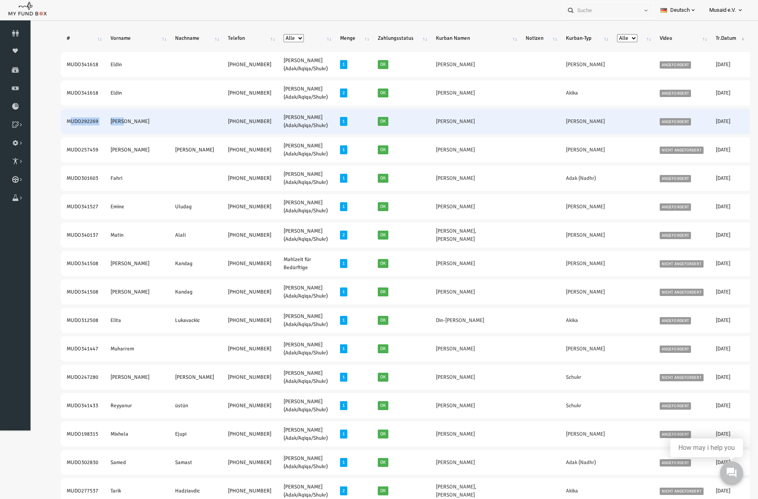
drag, startPoint x: 57, startPoint y: 124, endPoint x: 112, endPoint y: 131, distance: 55.7
click at [118, 131] on tr "MUDO292269 [PERSON_NAME] [PHONE_NUMBER] [PERSON_NAME] (Adak/Aqiqa/Shukr) 1 Ok […" at bounding box center [456, 121] width 821 height 25
click at [47, 124] on td "MUDO292269" at bounding box center [68, 121] width 44 height 25
drag, startPoint x: 45, startPoint y: 123, endPoint x: 205, endPoint y: 125, distance: 160.0
click at [205, 125] on tr "MUDO292269 [PERSON_NAME] [PHONE_NUMBER] [PERSON_NAME] (Adak/Aqiqa/Shukr) 1 Ok […" at bounding box center [456, 121] width 821 height 25
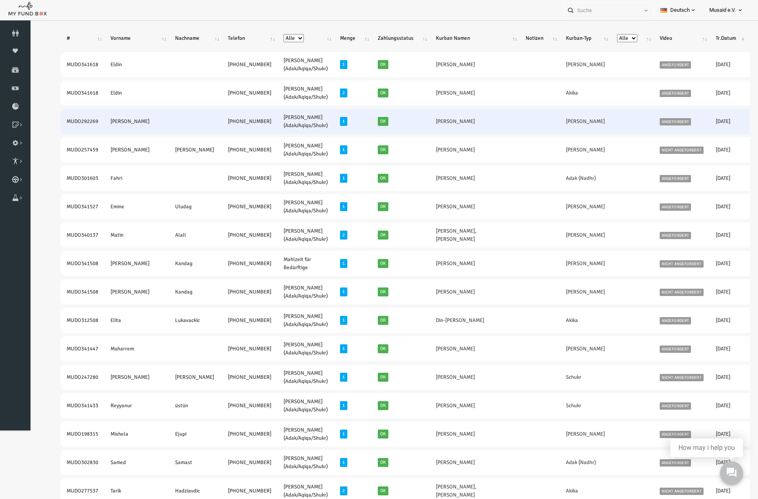
copy tr "MUDO292269 [PERSON_NAME] [PHONE_NUMBER]"
drag, startPoint x: 376, startPoint y: 123, endPoint x: 426, endPoint y: 125, distance: 50.0
click at [426, 125] on tr "MUDO292269 [PERSON_NAME] [PHONE_NUMBER] [PERSON_NAME] (Adak/Aqiqa/Shukr) 1 Ok […" at bounding box center [456, 121] width 821 height 25
copy tr "[PERSON_NAME]"
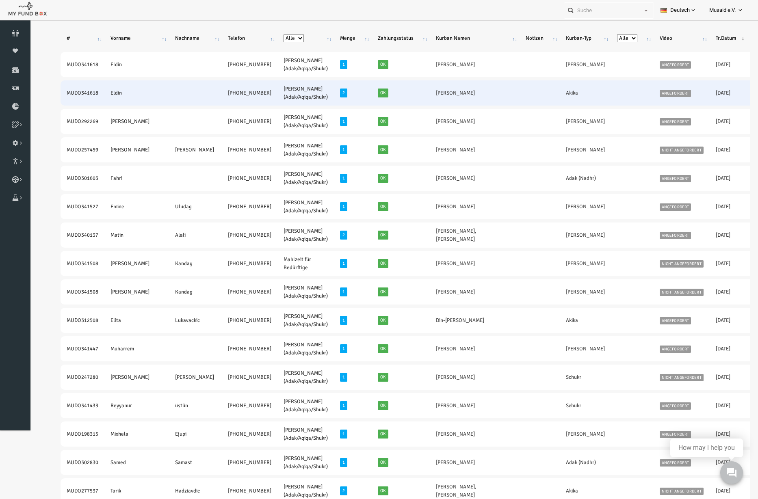
drag, startPoint x: 45, startPoint y: 93, endPoint x: 213, endPoint y: 95, distance: 167.7
click at [213, 95] on tr "MUDO341618 Eldin [PHONE_NUMBER] [PERSON_NAME] (Adak/Aqiqa/Shukr) 2 Ok [PERSON_N…" at bounding box center [456, 92] width 821 height 25
copy tr "MUDO341618 Eldin [PHONE_NUMBER]"
drag, startPoint x: 372, startPoint y: 95, endPoint x: 396, endPoint y: 98, distance: 24.2
click at [396, 98] on tr "MUDO341618 Eldin [PHONE_NUMBER] [PERSON_NAME] (Adak/Aqiqa/Shukr) 2 Ok [PERSON_N…" at bounding box center [456, 92] width 821 height 25
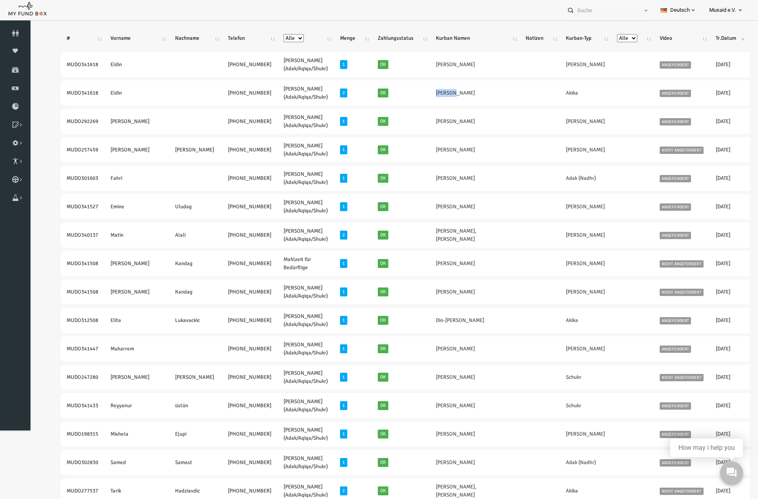
copy tr "Arslan"
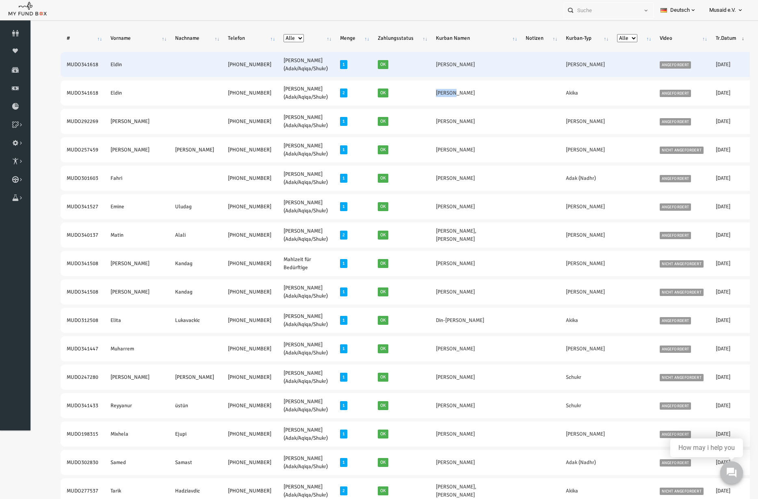
drag, startPoint x: 375, startPoint y: 58, endPoint x: 414, endPoint y: 62, distance: 39.6
click at [414, 62] on tr "MUDO341618 Eldin [PHONE_NUMBER] [PERSON_NAME] (Adak/Aqiqa/Shukr) 1 Ok [PERSON_N…" at bounding box center [456, 64] width 821 height 25
copy tr "[PERSON_NAME]"
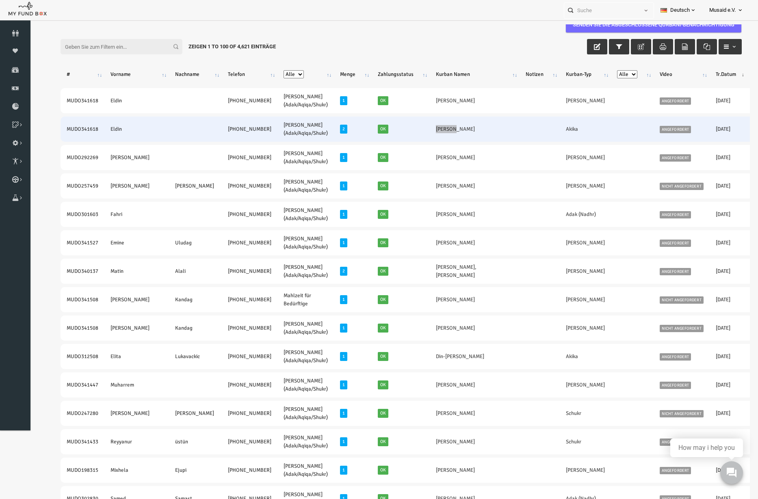
scroll to position [0, 0]
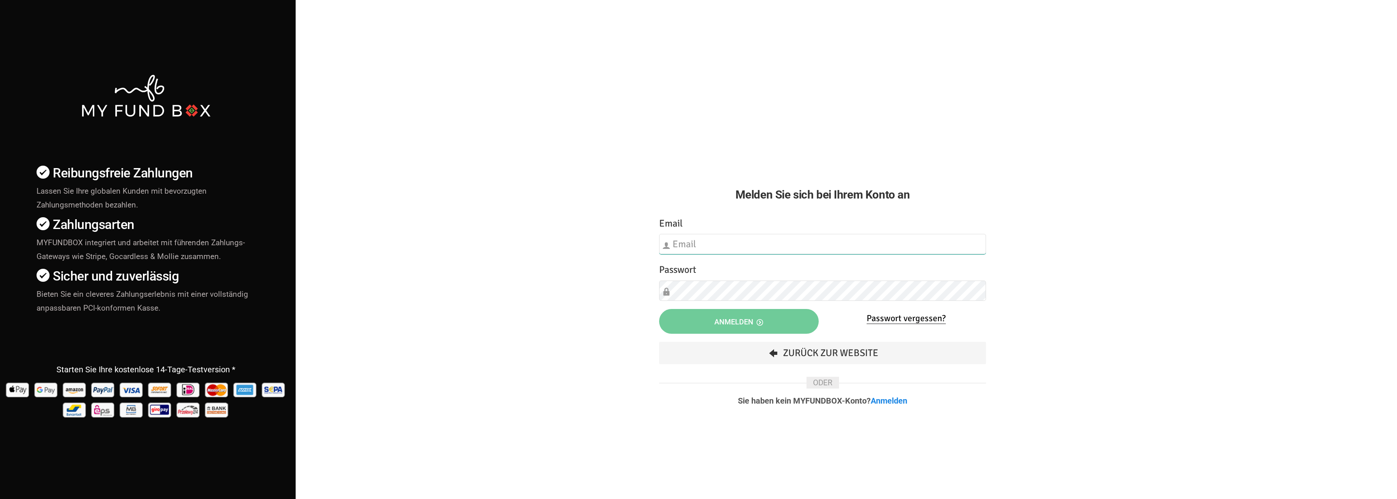
type input "[EMAIL_ADDRESS][DOMAIN_NAME]"
click at [757, 316] on button "Anmelden" at bounding box center [739, 321] width 160 height 25
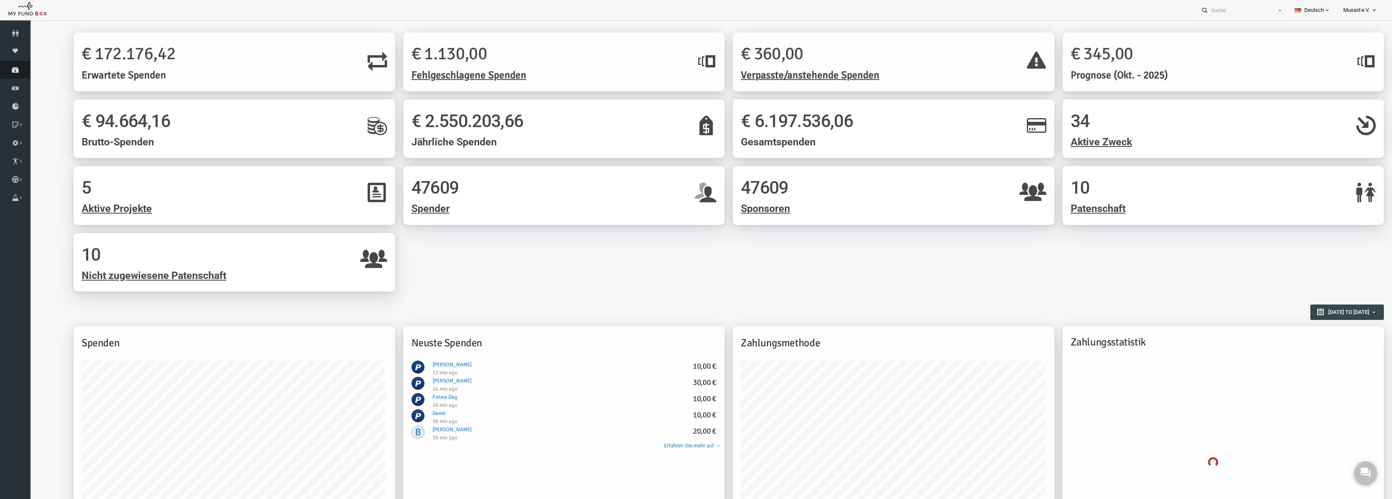
click at [17, 78] on link "Spenden" at bounding box center [15, 70] width 30 height 18
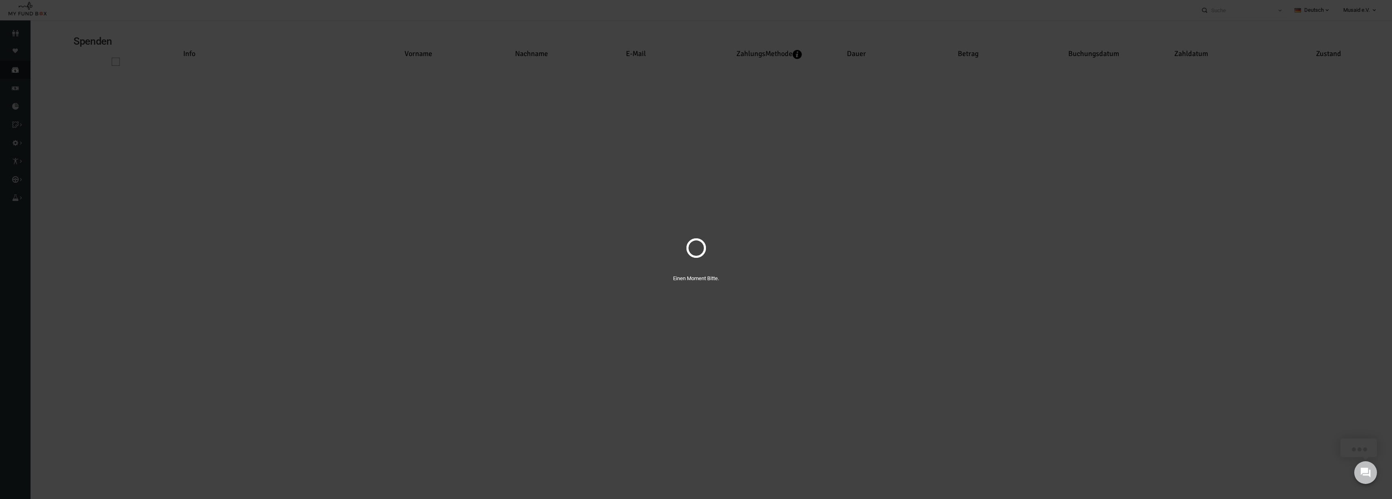
select select "100"
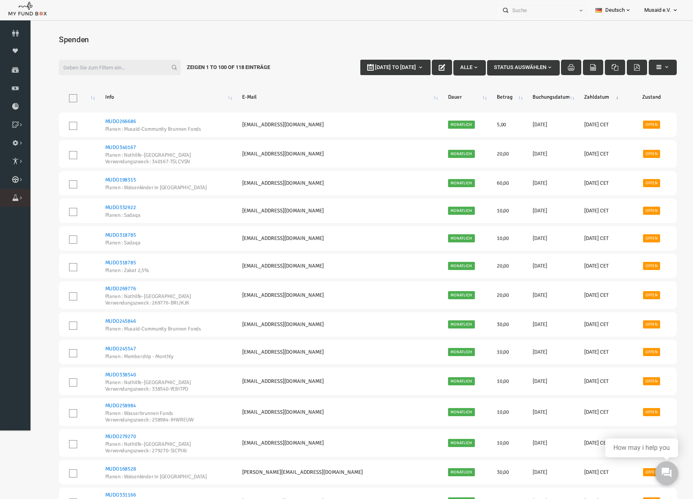
click at [0, 0] on icon at bounding box center [0, 0] width 0 height 0
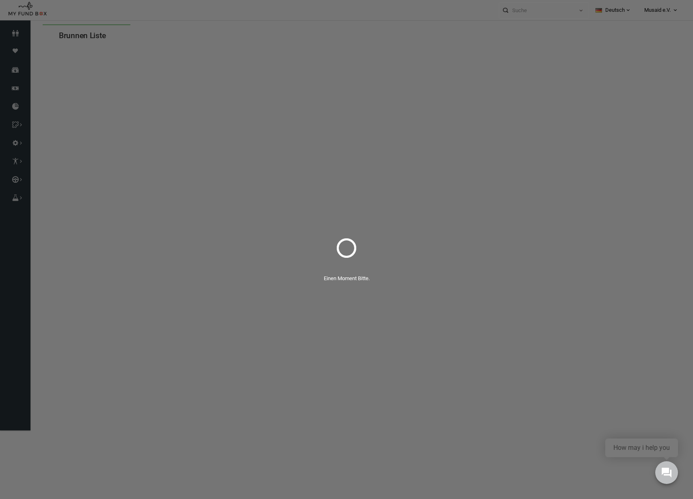
select select "100"
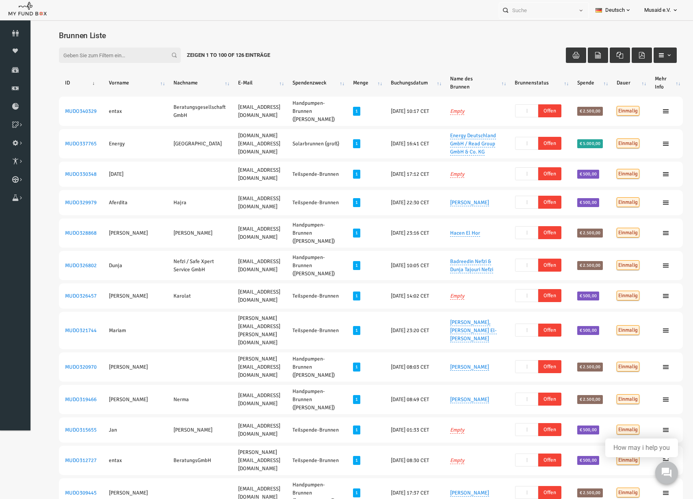
click at [108, 59] on input "Filter:" at bounding box center [106, 55] width 122 height 15
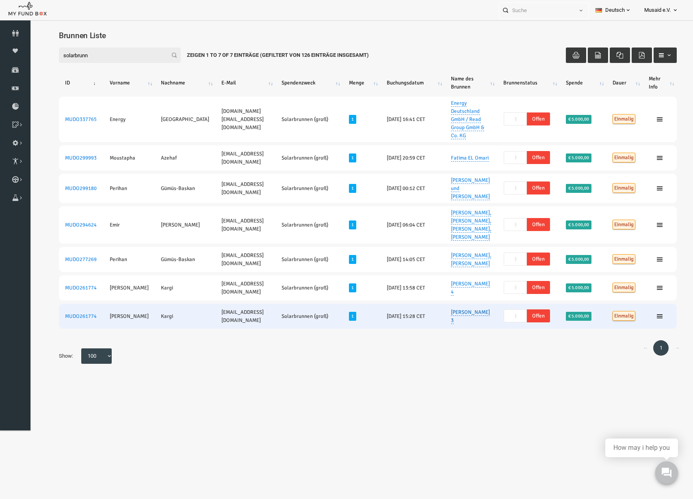
type input "solarbrunn"
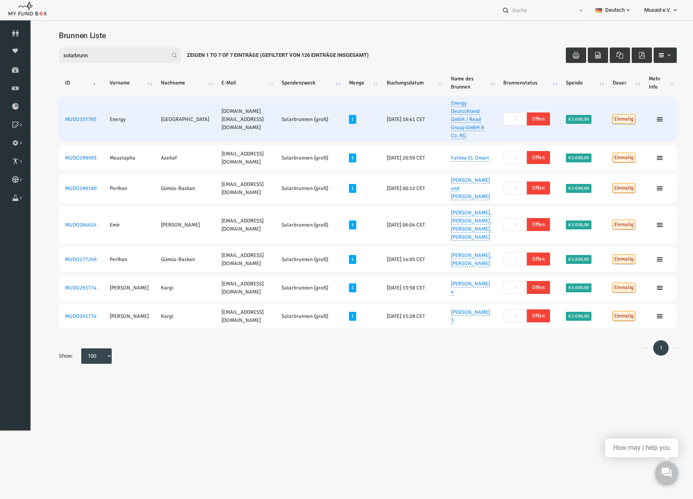
drag, startPoint x: 448, startPoint y: 357, endPoint x: 423, endPoint y: 110, distance: 248.2
click at [423, 110] on tbody "MUDO337765 Energy Deutschland m.read@energy-deutschland.de Solarbrunnen (groß) …" at bounding box center [354, 213] width 618 height 232
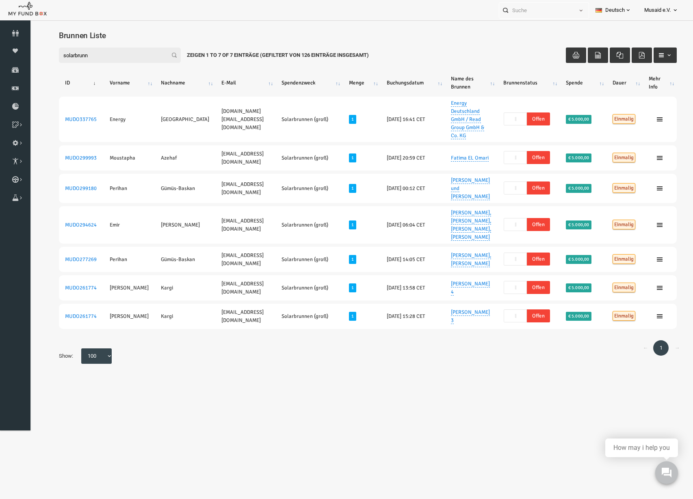
click at [433, 372] on div "← 1 → Show: 10 25 50 100 100" at bounding box center [354, 356] width 634 height 32
click at [15, 74] on link "Spenden" at bounding box center [15, 70] width 30 height 18
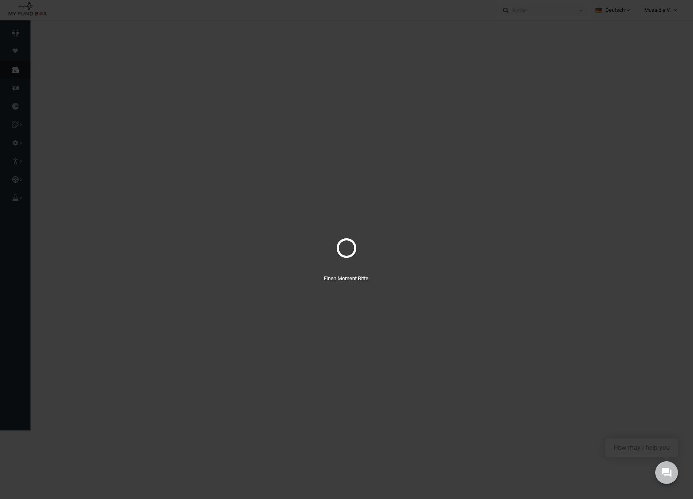
select select "100"
